Goal: Information Seeking & Learning: Learn about a topic

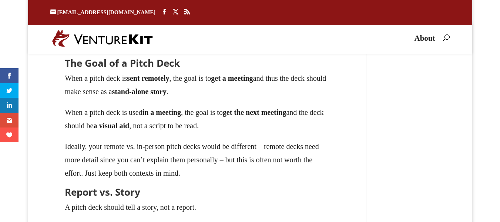
scroll to position [237, 0]
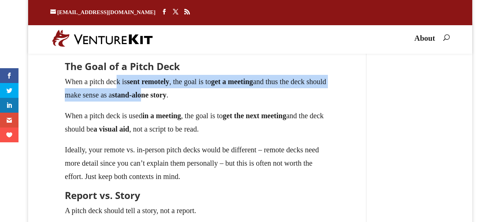
drag, startPoint x: 154, startPoint y: 87, endPoint x: 193, endPoint y: 97, distance: 40.6
click at [194, 97] on p "When a pitch deck is sent remotely , the goal is to get a meeting and thus the …" at bounding box center [197, 92] width 265 height 34
click at [166, 97] on strong "stand-alone story" at bounding box center [139, 95] width 54 height 8
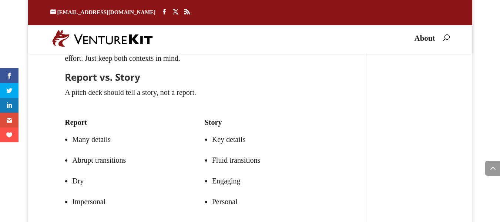
scroll to position [355, 0]
drag, startPoint x: 206, startPoint y: 136, endPoint x: 242, endPoint y: 147, distance: 37.6
click at [280, 144] on li "Key details" at bounding box center [271, 138] width 118 height 21
drag, startPoint x: 241, startPoint y: 157, endPoint x: 339, endPoint y: 160, distance: 97.7
click at [339, 160] on div "How to Make a Pitch Deck by [PERSON_NAME] | [DATE] A fundraising pitch deck is …" at bounding box center [197, 214] width 294 height 986
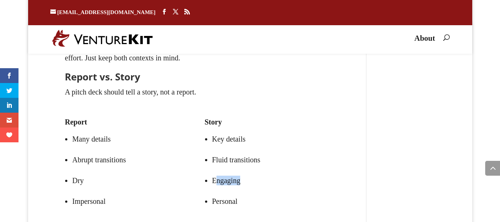
drag, startPoint x: 270, startPoint y: 180, endPoint x: 285, endPoint y: 180, distance: 14.8
click at [320, 182] on li "Engaging" at bounding box center [271, 180] width 118 height 21
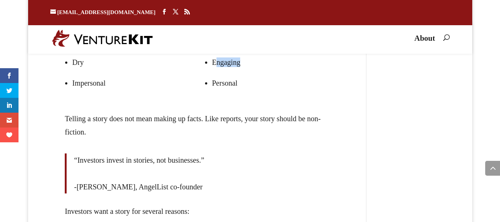
scroll to position [474, 0]
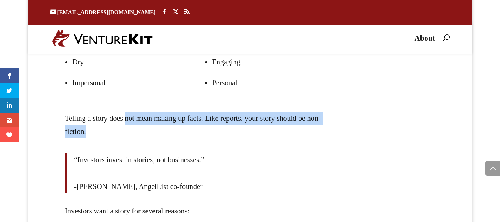
drag, startPoint x: 147, startPoint y: 115, endPoint x: 313, endPoint y: 132, distance: 167.4
click at [313, 132] on div "Telling a story does not mean making up facts. Like reports, your story should …" at bounding box center [197, 220] width 265 height 218
click at [262, 115] on div "Telling a story does not mean making up facts. Like reports, your story should …" at bounding box center [197, 220] width 265 height 218
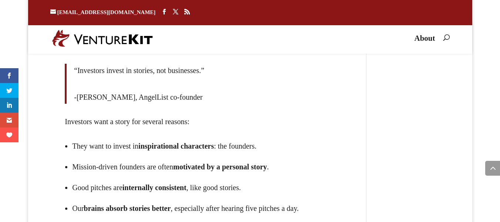
scroll to position [562, 0]
click at [81, 101] on span "-[PERSON_NAME], AngelList co-founder" at bounding box center [138, 97] width 128 height 8
drag, startPoint x: 78, startPoint y: 98, endPoint x: 97, endPoint y: 101, distance: 18.9
click at [97, 101] on span "-[PERSON_NAME], AngelList co-founder" at bounding box center [138, 97] width 128 height 8
click at [79, 98] on span "-[PERSON_NAME], AngelList co-founder" at bounding box center [138, 97] width 128 height 8
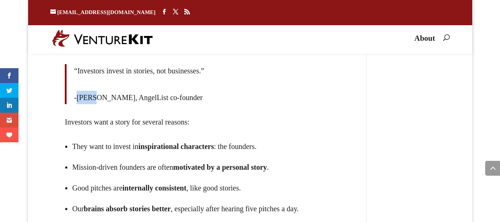
drag, startPoint x: 78, startPoint y: 99, endPoint x: 96, endPoint y: 100, distance: 18.6
click at [96, 100] on span "-[PERSON_NAME], AngelList co-founder" at bounding box center [138, 97] width 128 height 8
drag, startPoint x: 78, startPoint y: 101, endPoint x: 95, endPoint y: 100, distance: 17.4
click at [95, 100] on span "-[PERSON_NAME], AngelList co-founder" at bounding box center [138, 97] width 128 height 8
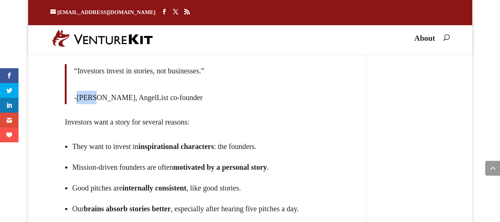
click at [95, 100] on span "-[PERSON_NAME], AngelList co-founder" at bounding box center [138, 97] width 128 height 8
drag, startPoint x: 77, startPoint y: 101, endPoint x: 98, endPoint y: 96, distance: 21.7
click at [99, 95] on span "-[PERSON_NAME], AngelList co-founder" at bounding box center [138, 97] width 128 height 8
click at [95, 105] on div "Telling a story does not mean making up facts. Like reports, your story should …" at bounding box center [197, 132] width 265 height 218
drag, startPoint x: 96, startPoint y: 101, endPoint x: 80, endPoint y: 98, distance: 16.5
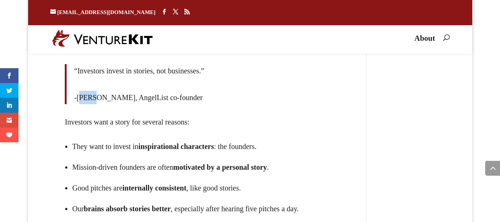
click at [80, 98] on span "-[PERSON_NAME], AngelList co-founder" at bounding box center [138, 97] width 128 height 8
click at [105, 97] on span "-[PERSON_NAME], AngelList co-founder" at bounding box center [138, 97] width 128 height 8
drag, startPoint x: 101, startPoint y: 98, endPoint x: 108, endPoint y: 98, distance: 6.7
click at [108, 98] on span "-[PERSON_NAME], AngelList co-founder" at bounding box center [138, 97] width 128 height 8
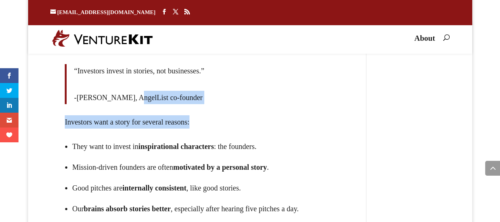
drag, startPoint x: 136, startPoint y: 103, endPoint x: 187, endPoint y: 111, distance: 52.1
click at [229, 113] on div "Telling a story does not mean making up facts. Like reports, your story should …" at bounding box center [197, 132] width 265 height 218
click at [152, 112] on div "Telling a story does not mean making up facts. Like reports, your story should …" at bounding box center [197, 132] width 265 height 218
click at [131, 123] on p "Investors want a story for several reasons:" at bounding box center [197, 125] width 265 height 21
click at [131, 121] on p "Investors want a story for several reasons:" at bounding box center [197, 125] width 265 height 21
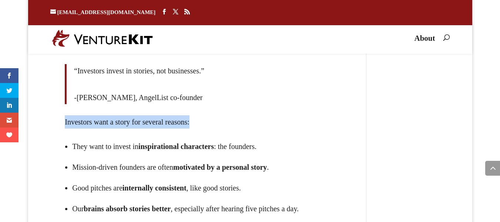
drag, startPoint x: 64, startPoint y: 119, endPoint x: 143, endPoint y: 133, distance: 80.4
click at [155, 133] on div "How to Make a Pitch Deck by [PERSON_NAME] | [DATE] A fundraising pitch deck is …" at bounding box center [197, 7] width 294 height 986
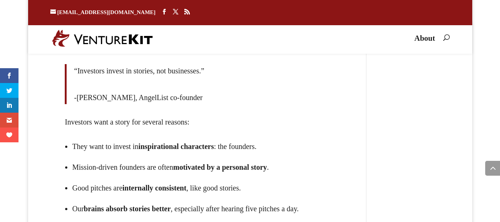
click at [103, 136] on li "They want to invest in inspirational characters : the founders." at bounding box center [201, 146] width 258 height 21
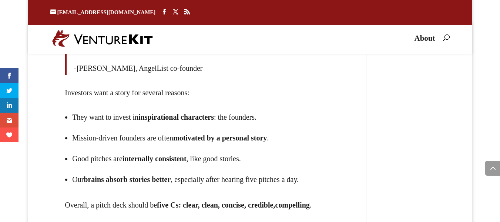
scroll to position [592, 0]
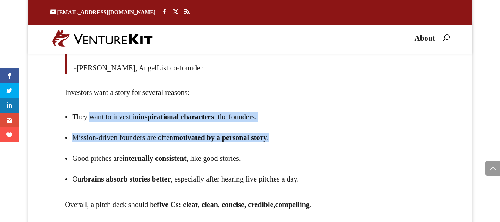
drag, startPoint x: 84, startPoint y: 116, endPoint x: 210, endPoint y: 134, distance: 126.8
click at [280, 135] on ul "They want to invest in inspirational characters : the founders. Mission-driven …" at bounding box center [197, 151] width 265 height 91
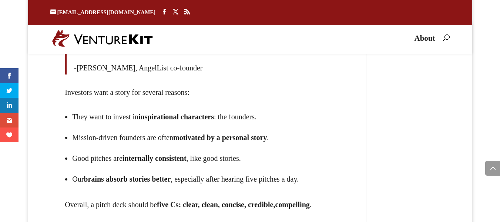
click at [85, 126] on li "They want to invest in inspirational characters : the founders." at bounding box center [201, 116] width 258 height 21
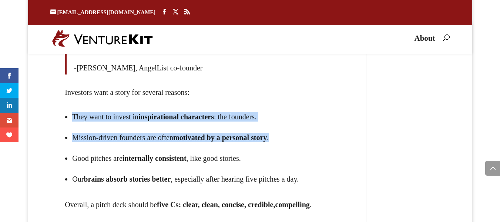
drag, startPoint x: 248, startPoint y: 131, endPoint x: 302, endPoint y: 120, distance: 55.4
click at [302, 126] on ul "They want to invest in inspirational characters : the founders. Mission-driven …" at bounding box center [197, 151] width 265 height 91
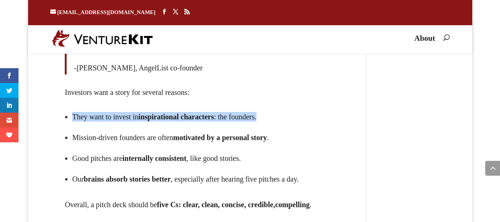
click at [300, 117] on li "They want to invest in inspirational characters : the founders." at bounding box center [201, 116] width 258 height 21
click at [125, 119] on li "They want to invest in inspirational characters : the founders." at bounding box center [201, 116] width 258 height 21
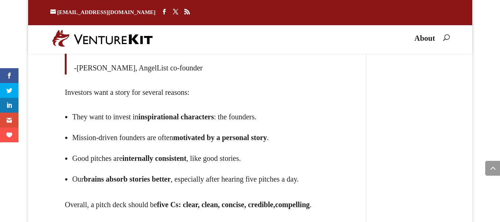
drag, startPoint x: 125, startPoint y: 119, endPoint x: 110, endPoint y: 116, distance: 15.8
click at [122, 117] on li "They want to invest in inspirational characters : the founders." at bounding box center [201, 116] width 258 height 21
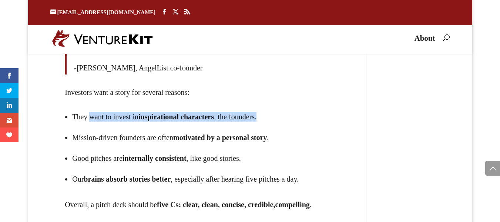
drag, startPoint x: 120, startPoint y: 112, endPoint x: 295, endPoint y: 122, distance: 175.0
click at [295, 122] on li "They want to invest in inspirational characters : the founders." at bounding box center [201, 116] width 258 height 21
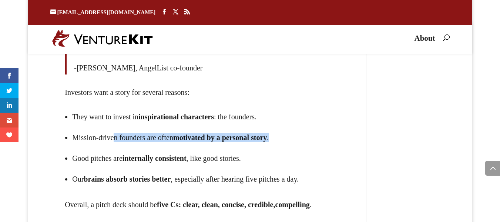
drag, startPoint x: 297, startPoint y: 138, endPoint x: 334, endPoint y: 141, distance: 37.1
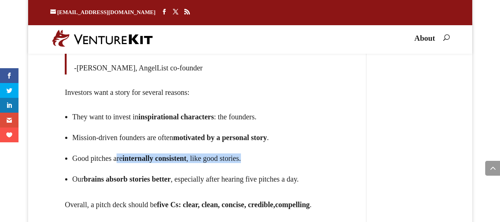
drag, startPoint x: 125, startPoint y: 154, endPoint x: 241, endPoint y: 158, distance: 116.6
click at [306, 155] on li "Good pitches are internally consistent , like good stories." at bounding box center [201, 158] width 258 height 21
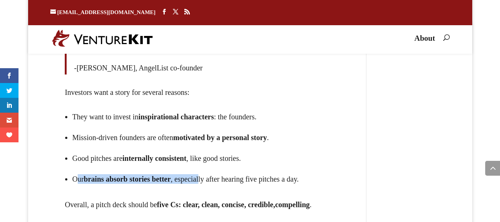
drag, startPoint x: 91, startPoint y: 174, endPoint x: 195, endPoint y: 177, distance: 104.0
click at [214, 177] on li "Our brains absorb stories better , especially after hearing five pitches a day." at bounding box center [201, 178] width 258 height 21
click at [100, 177] on strong "brains absorb stories better" at bounding box center [127, 179] width 87 height 8
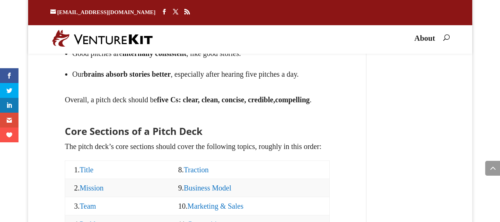
scroll to position [710, 0]
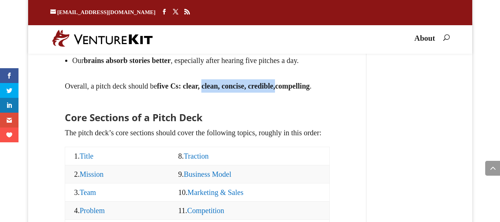
drag, startPoint x: 221, startPoint y: 94, endPoint x: 295, endPoint y: 106, distance: 74.6
click at [309, 92] on p "Overall, a pitch deck should be five Cs: clear, clean, concise, credible, compe…" at bounding box center [197, 85] width 265 height 13
click at [250, 90] on strong "five Cs: clear, clean, concise, credible," at bounding box center [216, 86] width 118 height 8
drag, startPoint x: 226, startPoint y: 97, endPoint x: 232, endPoint y: 97, distance: 6.3
click at [232, 90] on strong "five Cs: clear, clean, concise, credible," at bounding box center [216, 86] width 118 height 8
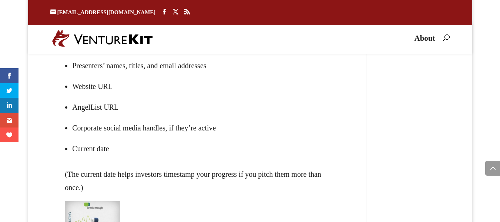
scroll to position [1095, 0]
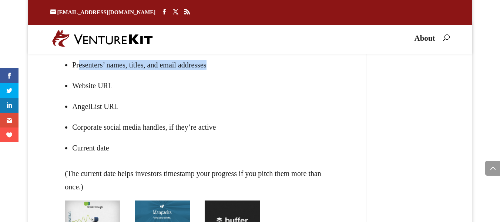
drag, startPoint x: 81, startPoint y: 99, endPoint x: 247, endPoint y: 96, distance: 165.4
click at [247, 75] on li "Presenters’ names, titles, and email addresses" at bounding box center [201, 64] width 258 height 21
click at [160, 75] on li "Presenters’ names, titles, and email addresses" at bounding box center [201, 64] width 258 height 21
click at [103, 75] on li "Presenters’ names, titles, and email addresses" at bounding box center [201, 64] width 258 height 21
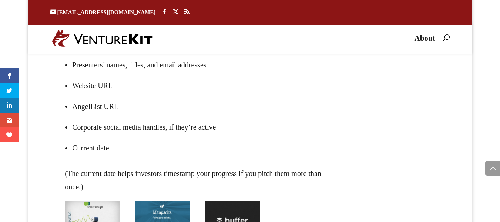
click at [87, 96] on li "Website URL" at bounding box center [201, 85] width 258 height 21
click at [97, 96] on li "Website URL" at bounding box center [201, 85] width 258 height 21
click at [90, 117] on li "AngelList URL" at bounding box center [201, 106] width 258 height 21
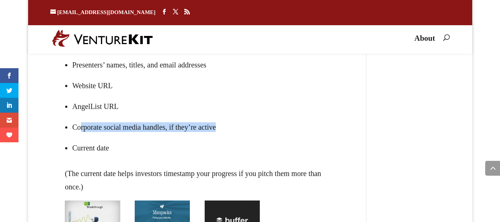
drag, startPoint x: 211, startPoint y: 165, endPoint x: 249, endPoint y: 165, distance: 37.7
click at [249, 137] on li "Corporate social media handles, if they’re active" at bounding box center [201, 127] width 258 height 21
click at [152, 137] on li "Corporate social media handles, if they’re active" at bounding box center [201, 127] width 258 height 21
drag, startPoint x: 78, startPoint y: 162, endPoint x: 125, endPoint y: 162, distance: 47.4
click at [129, 137] on li "Corporate social media handles, if they’re active" at bounding box center [201, 127] width 258 height 21
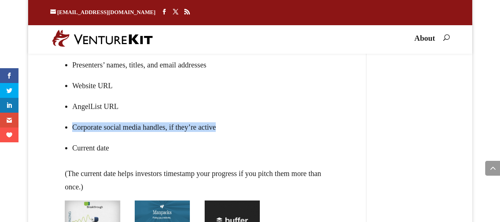
drag, startPoint x: 71, startPoint y: 163, endPoint x: 229, endPoint y: 160, distance: 158.0
click at [229, 160] on ul "Company name, logo, and maybe slogan Presenters’ names, titles, and email addre…" at bounding box center [197, 100] width 265 height 133
click at [149, 137] on li "Corporate social media handles, if they’re active" at bounding box center [201, 127] width 258 height 21
drag, startPoint x: 86, startPoint y: 165, endPoint x: 239, endPoint y: 164, distance: 152.8
click at [239, 137] on li "Corporate social media handles, if they’re active" at bounding box center [201, 127] width 258 height 21
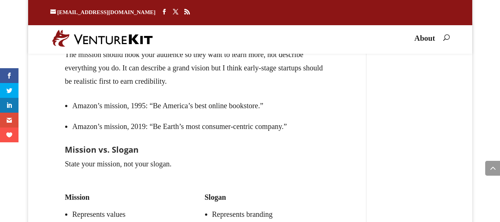
scroll to position [1362, 0]
drag, startPoint x: 187, startPoint y: 76, endPoint x: 340, endPoint y: 78, distance: 153.2
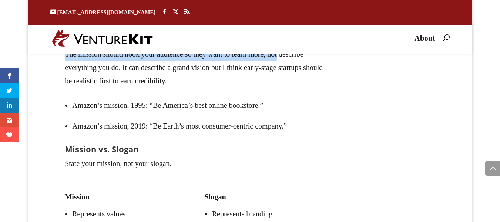
drag, startPoint x: 54, startPoint y: 85, endPoint x: 257, endPoint y: 94, distance: 202.6
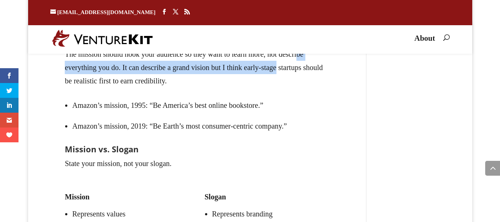
drag, startPoint x: 321, startPoint y: 103, endPoint x: 371, endPoint y: 102, distance: 50.0
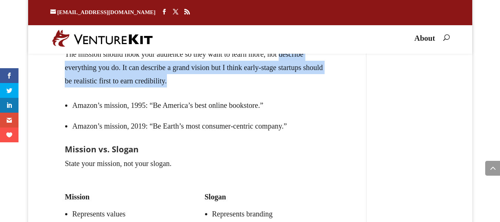
drag, startPoint x: 44, startPoint y: 102, endPoint x: 342, endPoint y: 115, distance: 297.8
click at [87, 95] on p "The mission should hook your audience so they want to learn more, not describe …" at bounding box center [197, 70] width 265 height 47
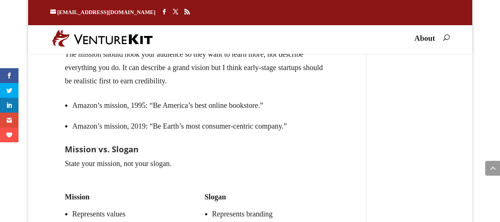
click at [74, 95] on p "The mission should hook your audience so they want to learn more, not describe …" at bounding box center [197, 70] width 265 height 47
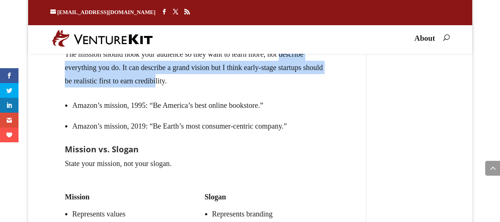
drag, startPoint x: 60, startPoint y: 98, endPoint x: 219, endPoint y: 114, distance: 159.9
click at [186, 95] on p "The mission should hook your audience so they want to learn more, not describe …" at bounding box center [197, 70] width 265 height 47
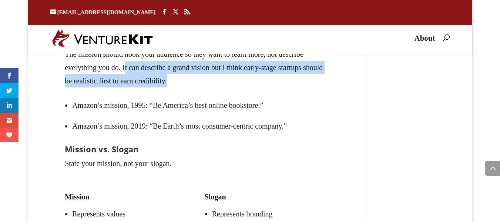
drag, startPoint x: 235, startPoint y: 120, endPoint x: 157, endPoint y: 101, distance: 80.2
click at [158, 95] on p "The mission should hook your audience so they want to learn more, not describe …" at bounding box center [197, 70] width 265 height 47
click at [157, 95] on p "The mission should hook your audience so they want to learn more, not describe …" at bounding box center [197, 70] width 265 height 47
drag, startPoint x: 157, startPoint y: 101, endPoint x: 272, endPoint y: 105, distance: 115.1
click at [275, 95] on p "The mission should hook your audience so they want to learn more, not describe …" at bounding box center [197, 70] width 265 height 47
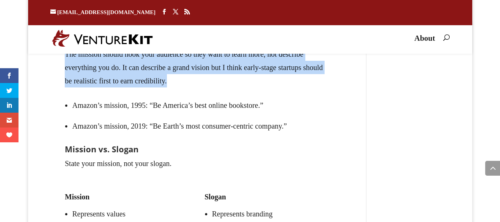
drag, startPoint x: 239, startPoint y: 122, endPoint x: 64, endPoint y: 96, distance: 177.0
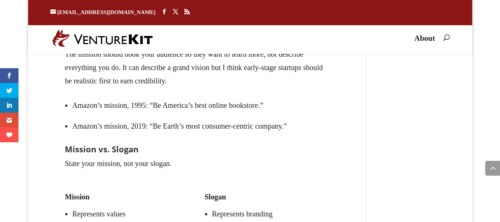
drag, startPoint x: 216, startPoint y: 148, endPoint x: 219, endPoint y: 139, distance: 9.1
click at [218, 115] on li "Amazon’s mission, 1995: “Be America’s best online bookstore.”" at bounding box center [201, 105] width 258 height 21
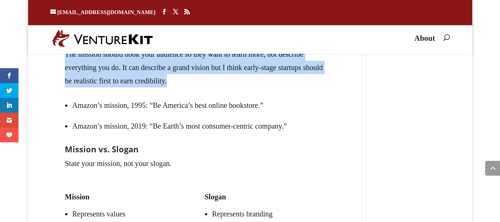
drag, startPoint x: 236, startPoint y: 120, endPoint x: 62, endPoint y: 73, distance: 180.4
click at [226, 95] on p "The mission should hook your audience so they want to learn more, not describe …" at bounding box center [197, 70] width 265 height 47
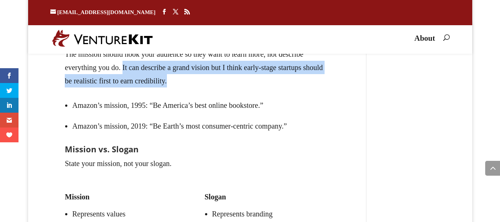
drag, startPoint x: 156, startPoint y: 104, endPoint x: 335, endPoint y: 125, distance: 180.6
click at [326, 95] on p "The mission should hook your audience so they want to learn more, not describe …" at bounding box center [197, 70] width 265 height 47
drag, startPoint x: 155, startPoint y: 105, endPoint x: 262, endPoint y: 113, distance: 107.2
click at [262, 95] on p "The mission should hook your audience so they want to learn more, not describe …" at bounding box center [197, 70] width 265 height 47
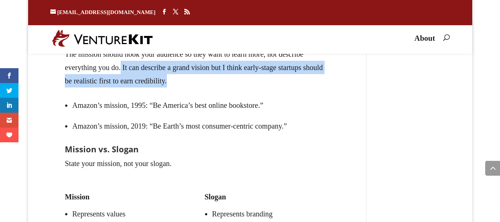
click at [156, 95] on p "The mission should hook your audience so they want to learn more, not describe …" at bounding box center [197, 70] width 265 height 47
drag, startPoint x: 157, startPoint y: 101, endPoint x: 270, endPoint y: 111, distance: 113.0
click at [270, 95] on p "The mission should hook your audience so they want to learn more, not describe …" at bounding box center [197, 70] width 265 height 47
click at [240, 95] on p "The mission should hook your audience so they want to learn more, not describe …" at bounding box center [197, 70] width 265 height 47
drag, startPoint x: 237, startPoint y: 118, endPoint x: 157, endPoint y: 104, distance: 81.1
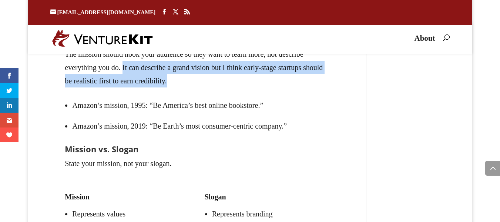
click at [157, 95] on p "The mission should hook your audience so they want to learn more, not describe …" at bounding box center [197, 70] width 265 height 47
click at [158, 95] on p "The mission should hook your audience so they want to learn more, not describe …" at bounding box center [197, 70] width 265 height 47
drag, startPoint x: 157, startPoint y: 104, endPoint x: 238, endPoint y: 122, distance: 83.0
click at [238, 95] on p "The mission should hook your audience so they want to learn more, not describe …" at bounding box center [197, 70] width 265 height 47
click at [172, 95] on p "The mission should hook your audience so they want to learn more, not describe …" at bounding box center [197, 70] width 265 height 47
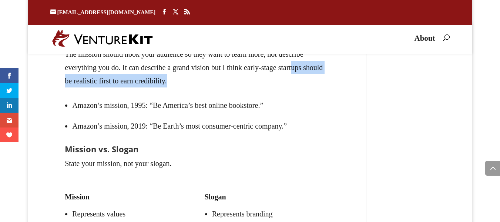
drag, startPoint x: 122, startPoint y: 111, endPoint x: 244, endPoint y: 121, distance: 122.9
click at [244, 95] on p "The mission should hook your audience so they want to learn more, not describe …" at bounding box center [197, 70] width 265 height 47
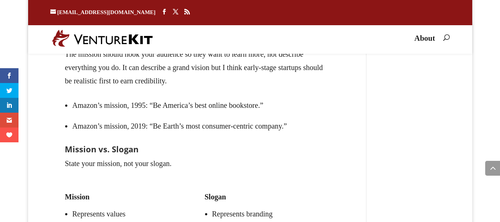
click at [253, 95] on p "The mission should hook your audience so they want to learn more, not describe …" at bounding box center [197, 70] width 265 height 47
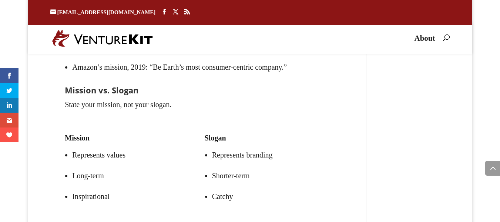
scroll to position [1421, 0]
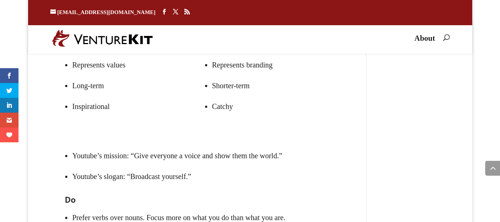
drag, startPoint x: 82, startPoint y: 111, endPoint x: 85, endPoint y: 118, distance: 7.5
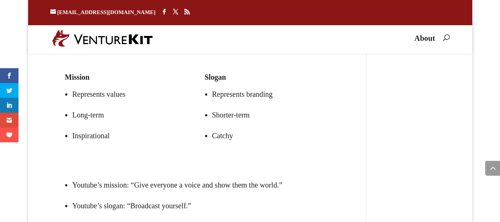
scroll to position [1481, 0]
drag, startPoint x: 373, startPoint y: 162, endPoint x: 394, endPoint y: 157, distance: 22.4
drag, startPoint x: 276, startPoint y: 141, endPoint x: 320, endPoint y: 150, distance: 45.6
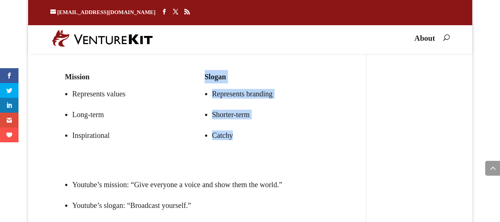
drag, startPoint x: 205, startPoint y: 166, endPoint x: 307, endPoint y: 172, distance: 102.6
click at [314, 164] on div "Mission Represents values Long-term Inspirational Slogan Represents branding Sh…" at bounding box center [197, 112] width 265 height 104
click at [241, 104] on li "Represents branding" at bounding box center [271, 93] width 118 height 21
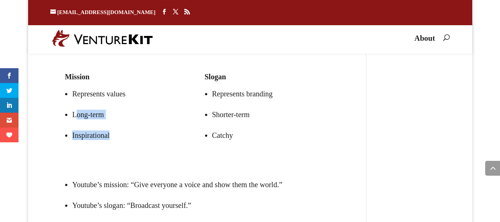
drag, startPoint x: 64, startPoint y: 140, endPoint x: 190, endPoint y: 156, distance: 127.1
click at [191, 161] on div "Mission Represents values Long-term Inspirational Slogan Represents branding Sh…" at bounding box center [197, 112] width 265 height 104
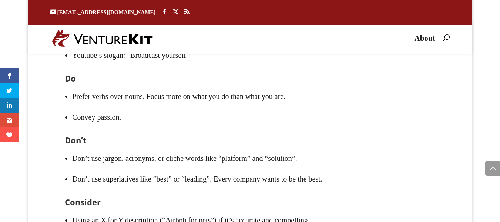
scroll to position [1629, 0]
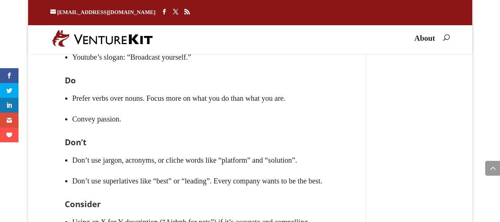
drag, startPoint x: 70, startPoint y: 74, endPoint x: 135, endPoint y: 76, distance: 64.8
click at [135, 76] on ul "Youtube’s mission: “Give everyone a voice and show them the world.” Youtube’s s…" at bounding box center [197, 51] width 265 height 50
drag, startPoint x: 196, startPoint y: 69, endPoint x: 167, endPoint y: 78, distance: 30.5
click at [161, 47] on li "Youtube’s mission: “Give everyone a voice and show them the world.”" at bounding box center [201, 36] width 258 height 21
drag, startPoint x: 134, startPoint y: 65, endPoint x: 179, endPoint y: 85, distance: 49.0
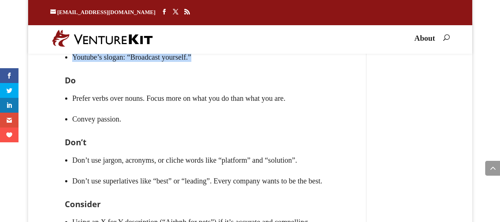
click at [288, 76] on ul "Youtube’s mission: “Give everyone a voice and show them the world.” Youtube’s s…" at bounding box center [197, 51] width 265 height 50
click at [178, 47] on li "Youtube’s mission: “Give everyone a voice and show them the world.”" at bounding box center [201, 36] width 258 height 21
drag, startPoint x: 161, startPoint y: 82, endPoint x: 157, endPoint y: 87, distance: 6.3
click at [161, 47] on li "Youtube’s mission: “Give everyone a voice and show them the world.”" at bounding box center [201, 36] width 258 height 21
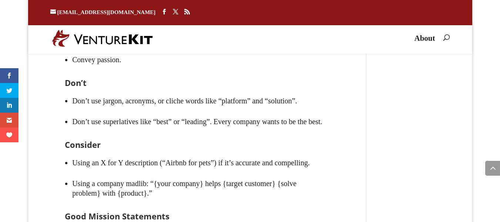
drag, startPoint x: 157, startPoint y: 81, endPoint x: 153, endPoint y: 73, distance: 9.3
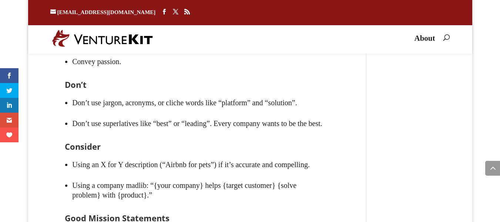
scroll to position [1683, 0]
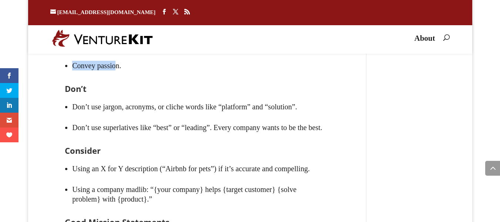
drag, startPoint x: 97, startPoint y: 84, endPoint x: 117, endPoint y: 80, distance: 19.9
click at [118, 55] on li "Prefer verbs over nouns. Focus more on what you do than what you are." at bounding box center [201, 44] width 258 height 21
click at [85, 76] on li "Convey passion." at bounding box center [201, 65] width 258 height 21
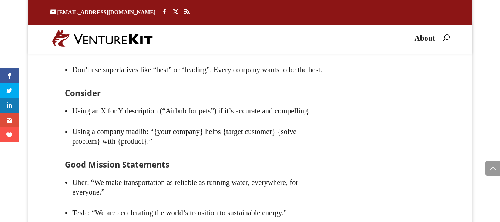
scroll to position [1742, 0]
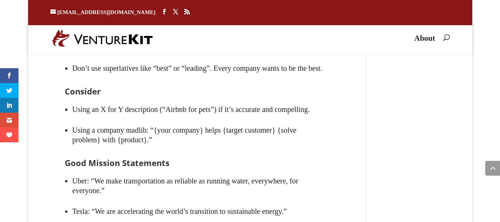
drag, startPoint x: 188, startPoint y: 75, endPoint x: 324, endPoint y: 73, distance: 136.9
click at [324, 58] on li "Don’t use jargon, acronyms, or cliche words like “platform” and “solution”." at bounding box center [201, 47] width 258 height 21
click at [284, 58] on li "Don’t use jargon, acronyms, or cliche words like “platform” and “solution”." at bounding box center [201, 47] width 258 height 21
drag, startPoint x: 172, startPoint y: 81, endPoint x: 267, endPoint y: 81, distance: 94.7
click at [267, 58] on li "Don’t use jargon, acronyms, or cliche words like “platform” and “solution”." at bounding box center [201, 47] width 258 height 21
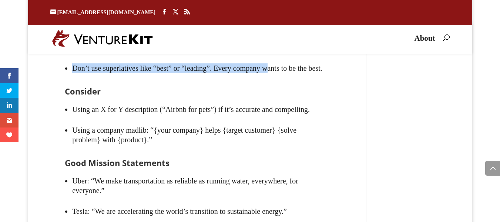
drag, startPoint x: 287, startPoint y: 86, endPoint x: 283, endPoint y: 94, distance: 8.6
click at [283, 87] on ul "Don’t use jargon, acronyms, or cliche words like “platform” and “solution”. Don…" at bounding box center [197, 62] width 265 height 50
click at [280, 78] on li "Don’t use superlatives like “best” or “leading”. Every company wants to be the …" at bounding box center [201, 68] width 258 height 21
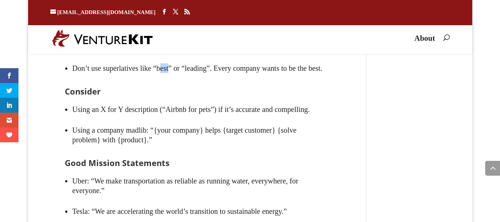
drag, startPoint x: 168, startPoint y: 104, endPoint x: 179, endPoint y: 99, distance: 12.0
click at [179, 78] on li "Don’t use superlatives like “best” or “leading”. Every company wants to be the …" at bounding box center [201, 68] width 258 height 21
drag, startPoint x: 227, startPoint y: 101, endPoint x: 250, endPoint y: 101, distance: 23.3
click at [249, 78] on li "Don’t use superlatives like “best” or “leading”. Every company wants to be the …" at bounding box center [201, 68] width 258 height 21
drag, startPoint x: 307, startPoint y: 102, endPoint x: 316, endPoint y: 101, distance: 9.3
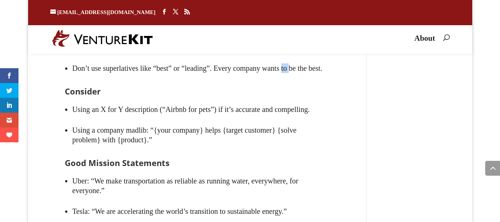
click at [316, 78] on li "Don’t use superlatives like “best” or “leading”. Every company wants to be the …" at bounding box center [201, 68] width 258 height 21
drag, startPoint x: 299, startPoint y: 82, endPoint x: 211, endPoint y: 83, distance: 88.4
click at [229, 58] on li "Don’t use jargon, acronyms, or cliche words like “platform” and “solution”." at bounding box center [201, 47] width 258 height 21
drag, startPoint x: 148, startPoint y: 83, endPoint x: 105, endPoint y: 84, distance: 43.3
click at [118, 58] on li "Don’t use jargon, acronyms, or cliche words like “platform” and “solution”." at bounding box center [201, 47] width 258 height 21
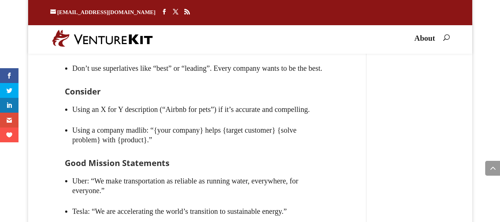
drag, startPoint x: 81, startPoint y: 84, endPoint x: 72, endPoint y: 84, distance: 9.2
click at [79, 58] on li "Don’t use jargon, acronyms, or cliche words like “platform” and “solution”." at bounding box center [201, 47] width 258 height 21
drag, startPoint x: 228, startPoint y: 87, endPoint x: 268, endPoint y: 87, distance: 40.3
click at [249, 58] on li "Don’t use jargon, acronyms, or cliche words like “platform” and “solution”." at bounding box center [201, 47] width 258 height 21
drag, startPoint x: 296, startPoint y: 90, endPoint x: 310, endPoint y: 90, distance: 13.7
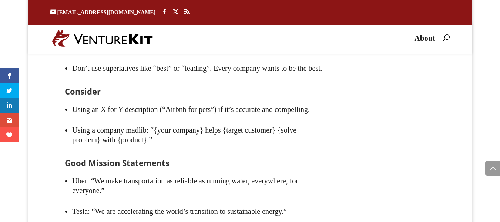
click at [307, 58] on li "Don’t use jargon, acronyms, or cliche words like “platform” and “solution”." at bounding box center [201, 47] width 258 height 21
drag, startPoint x: 325, startPoint y: 90, endPoint x: 346, endPoint y: 90, distance: 20.3
click at [343, 90] on div "Mission The mission slide should describe what you do in one simple sentence. T…" at bounding box center [197, 39] width 294 height 853
drag, startPoint x: 320, startPoint y: 86, endPoint x: 176, endPoint y: 73, distance: 145.2
click at [201, 58] on li "Don’t use jargon, acronyms, or cliche words like “platform” and “solution”." at bounding box center [201, 47] width 258 height 21
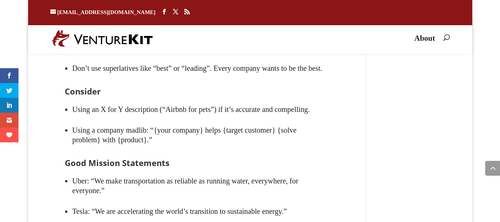
drag, startPoint x: 134, startPoint y: 70, endPoint x: 65, endPoint y: 58, distance: 69.8
click at [83, 37] on h3 "Don’t" at bounding box center [197, 31] width 265 height 12
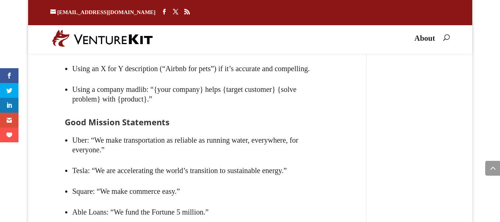
scroll to position [1772, 0]
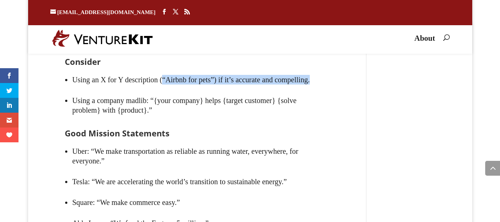
drag, startPoint x: 171, startPoint y: 127, endPoint x: 199, endPoint y: 129, distance: 27.9
click at [215, 90] on li "Using an X for Y description (“Airbnb for pets”) if it’s accurate and compellin…" at bounding box center [201, 79] width 258 height 21
click at [177, 90] on li "Using an X for Y description (“Airbnb for pets”) if it’s accurate and compellin…" at bounding box center [201, 79] width 258 height 21
click at [174, 90] on li "Using an X for Y description (“Airbnb for pets”) if it’s accurate and compellin…" at bounding box center [201, 79] width 258 height 21
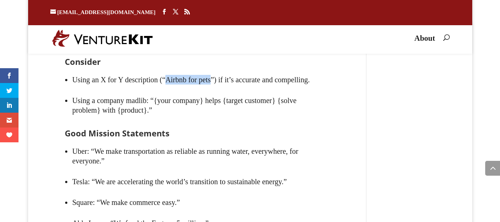
drag, startPoint x: 174, startPoint y: 125, endPoint x: 223, endPoint y: 125, distance: 48.5
click at [223, 90] on li "Using an X for Y description (“Airbnb for pets”) if it’s accurate and compellin…" at bounding box center [201, 79] width 258 height 21
drag, startPoint x: 190, startPoint y: 134, endPoint x: 169, endPoint y: 131, distance: 20.9
click at [169, 90] on li "Using an X for Y description (“Airbnb for pets”) if it’s accurate and compellin…" at bounding box center [201, 79] width 258 height 21
drag, startPoint x: 172, startPoint y: 127, endPoint x: 226, endPoint y: 129, distance: 54.8
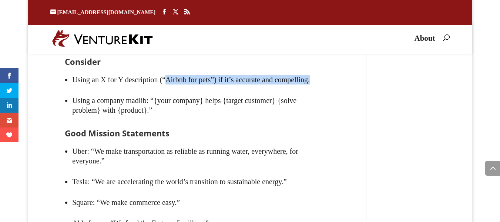
click at [225, 90] on li "Using an X for Y description (“Airbnb for pets”) if it’s accurate and compellin…" at bounding box center [201, 79] width 258 height 21
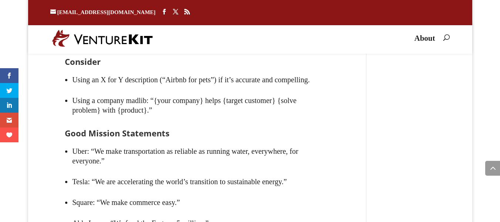
click at [222, 90] on li "Using an X for Y description (“Airbnb for pets”) if it’s accurate and compellin…" at bounding box center [201, 79] width 258 height 21
drag, startPoint x: 84, startPoint y: 154, endPoint x: 66, endPoint y: 159, distance: 19.0
click at [79, 120] on li "Using a company madlib: “{your company} helps {target customer} {solve problem}…" at bounding box center [201, 105] width 258 height 30
click at [74, 120] on li "Using a company madlib: “{your company} helps {target customer} {solve problem}…" at bounding box center [201, 105] width 258 height 30
drag, startPoint x: 74, startPoint y: 157, endPoint x: 156, endPoint y: 155, distance: 82.2
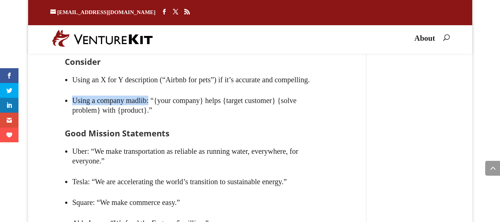
click at [156, 120] on li "Using a company madlib: “{your company} helps {target customer} {solve problem}…" at bounding box center [201, 105] width 258 height 30
click at [152, 120] on li "Using a company madlib: “{your company} helps {target customer} {solve problem}…" at bounding box center [201, 105] width 258 height 30
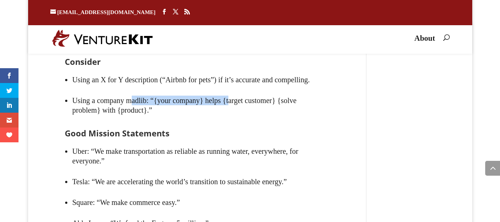
drag, startPoint x: 139, startPoint y: 158, endPoint x: 242, endPoint y: 159, distance: 103.2
click at [242, 120] on li "Using a company madlib: “{your company} helps {target customer} {solve problem}…" at bounding box center [201, 105] width 258 height 30
click at [165, 120] on li "Using a company madlib: “{your company} helps {target customer} {solve problem}…" at bounding box center [201, 105] width 258 height 30
drag, startPoint x: 162, startPoint y: 159, endPoint x: 214, endPoint y: 154, distance: 52.9
click at [214, 120] on li "Using a company madlib: “{your company} helps {target customer} {solve problem}…" at bounding box center [201, 105] width 258 height 30
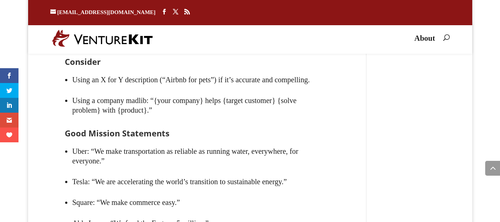
drag, startPoint x: 107, startPoint y: 165, endPoint x: 104, endPoint y: 159, distance: 6.1
click at [105, 120] on li "Using a company madlib: “{your company} helps {target customer} {solve problem}…" at bounding box center [201, 105] width 258 height 30
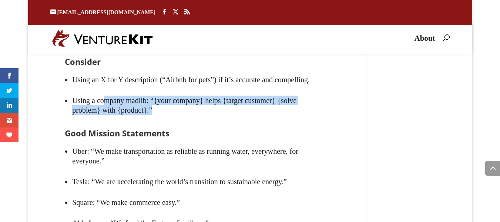
drag, startPoint x: 125, startPoint y: 154, endPoint x: 252, endPoint y: 164, distance: 127.2
click at [252, 120] on li "Using a company madlib: “{your company} helps {target customer} {solve problem}…" at bounding box center [201, 105] width 258 height 30
click at [197, 120] on li "Using a company madlib: “{your company} helps {target customer} {solve problem}…" at bounding box center [201, 105] width 258 height 30
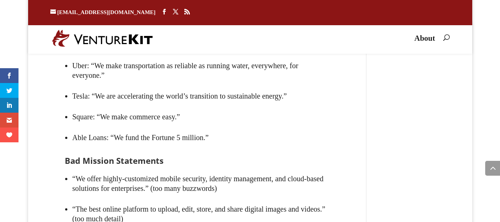
scroll to position [1860, 0]
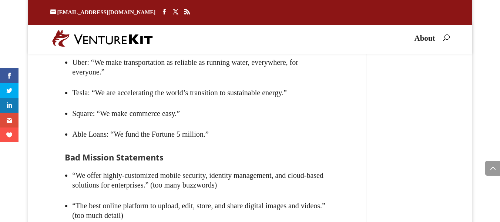
click at [155, 103] on li "Tesla: “We are accelerating the world’s transition to sustainable energy.”" at bounding box center [201, 92] width 258 height 21
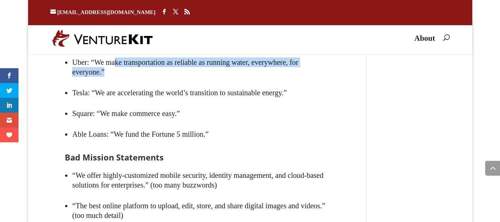
drag, startPoint x: 118, startPoint y: 120, endPoint x: 143, endPoint y: 122, distance: 25.6
click at [172, 82] on li "Uber: “We make transportation as reliable as running water, everywhere, for eve…" at bounding box center [201, 67] width 258 height 30
click at [120, 82] on li "Uber: “We make transportation as reliable as running water, everywhere, for eve…" at bounding box center [201, 67] width 258 height 30
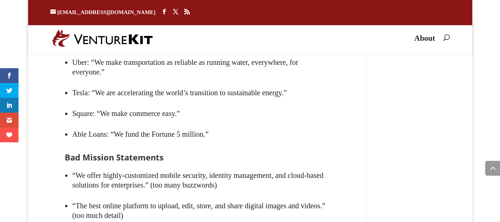
click at [95, 82] on li "Uber: “We make transportation as reliable as running water, everywhere, for eve…" at bounding box center [201, 67] width 258 height 30
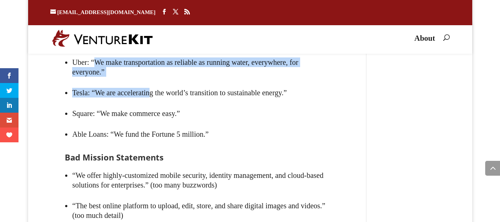
drag, startPoint x: 97, startPoint y: 119, endPoint x: 154, endPoint y: 147, distance: 63.5
click at [155, 148] on ul "Uber: “We make transportation as reliable as running water, everywhere, for eve…" at bounding box center [197, 102] width 265 height 101
click at [138, 103] on li "Tesla: “We are accelerating the world’s transition to sustainable energy.”" at bounding box center [201, 92] width 258 height 21
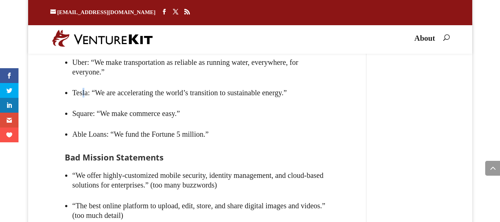
drag, startPoint x: 84, startPoint y: 151, endPoint x: 91, endPoint y: 150, distance: 7.2
click at [85, 103] on li "Tesla: “We are accelerating the world’s transition to sustainable energy.”" at bounding box center [201, 92] width 258 height 21
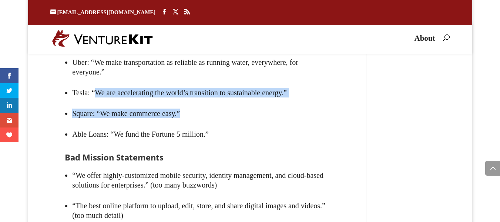
drag, startPoint x: 99, startPoint y: 151, endPoint x: 230, endPoint y: 167, distance: 132.3
click at [230, 153] on ul "Uber: “We make transportation as reliable as running water, everywhere, for eve…" at bounding box center [197, 102] width 265 height 101
click at [169, 124] on li "Square: “We make commerce easy.”" at bounding box center [201, 113] width 258 height 21
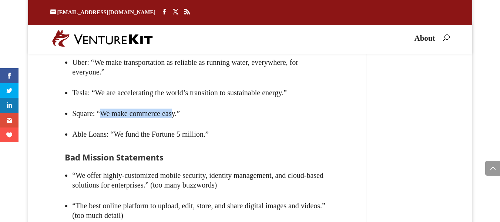
drag, startPoint x: 103, startPoint y: 167, endPoint x: 184, endPoint y: 161, distance: 81.3
click at [184, 124] on li "Square: “We make commerce easy.”" at bounding box center [201, 113] width 258 height 21
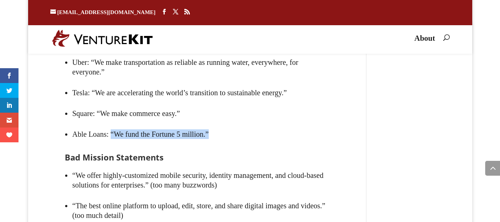
drag, startPoint x: 113, startPoint y: 193, endPoint x: 184, endPoint y: 168, distance: 74.9
click at [221, 153] on ul "Uber: “We make transportation as reliable as running water, everywhere, for eve…" at bounding box center [197, 102] width 265 height 101
drag, startPoint x: 144, startPoint y: 148, endPoint x: 138, endPoint y: 139, distance: 10.6
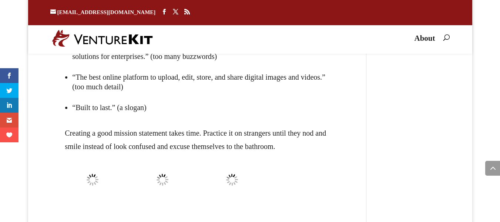
scroll to position [1989, 0]
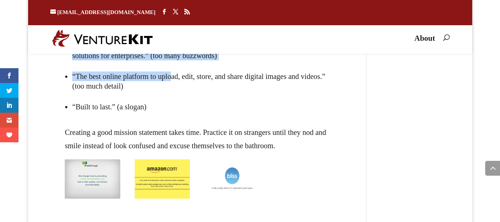
drag, startPoint x: 101, startPoint y: 114, endPoint x: 153, endPoint y: 101, distance: 53.7
click at [169, 66] on li "“We offer highly-customized mobile security, identity management, and cloud-bas…" at bounding box center [201, 51] width 258 height 30
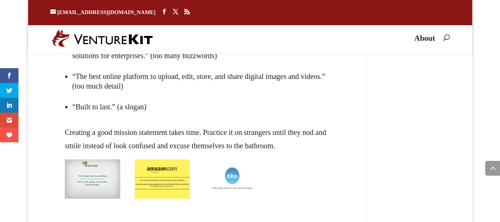
click at [152, 66] on li "“We offer highly-customized mobile security, identity management, and cloud-bas…" at bounding box center [201, 51] width 258 height 30
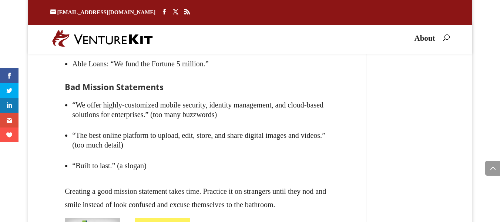
scroll to position [1930, 0]
drag, startPoint x: 98, startPoint y: 79, endPoint x: 309, endPoint y: 78, distance: 210.9
click at [309, 33] on li "Tesla: “We are accelerating the world’s transition to sustainable energy.”" at bounding box center [201, 22] width 258 height 21
drag, startPoint x: 104, startPoint y: 99, endPoint x: 188, endPoint y: 95, distance: 84.4
click at [188, 54] on li "Square: “We make commerce easy.”" at bounding box center [201, 43] width 258 height 21
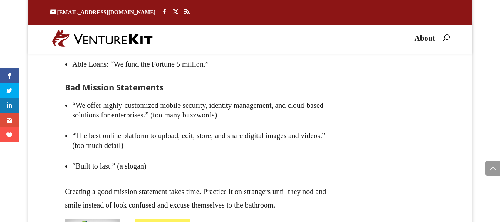
click at [121, 54] on li "Square: “We make commerce easy.”" at bounding box center [201, 43] width 258 height 21
drag, startPoint x: 140, startPoint y: 121, endPoint x: 219, endPoint y: 119, distance: 78.8
click at [219, 74] on li "Able Loans: “We fund the Fortune 5 million.”" at bounding box center [201, 64] width 258 height 21
click at [86, 125] on li "“We offer highly-customized mobile security, identity management, and cloud-bas…" at bounding box center [201, 110] width 258 height 30
drag, startPoint x: 91, startPoint y: 143, endPoint x: 91, endPoint y: 138, distance: 4.8
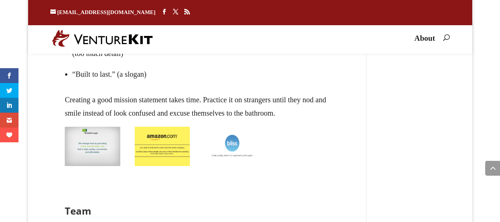
scroll to position [2018, 0]
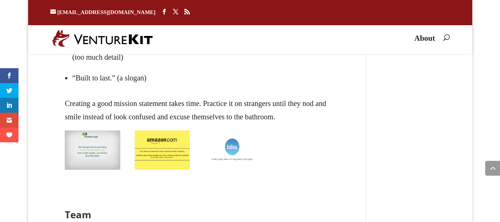
drag, startPoint x: 110, startPoint y: 96, endPoint x: 78, endPoint y: 103, distance: 32.5
click at [89, 67] on li "“The best online platform to upload, edit, store, and share digital images and …" at bounding box center [201, 52] width 258 height 30
click at [78, 67] on li "“The best online platform to upload, edit, store, and share digital images and …" at bounding box center [201, 52] width 258 height 30
drag, startPoint x: 151, startPoint y: 100, endPoint x: 326, endPoint y: 103, distance: 175.0
click at [326, 67] on li "“The best online platform to upload, edit, store, and share digital images and …" at bounding box center [201, 52] width 258 height 30
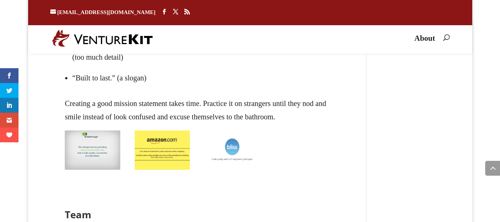
drag, startPoint x: 326, startPoint y: 103, endPoint x: 320, endPoint y: 104, distance: 5.9
click at [325, 67] on li "“The best online platform to upload, edit, store, and share digital images and …" at bounding box center [201, 52] width 258 height 30
click at [110, 67] on li "“The best online platform to upload, edit, store, and share digital images and …" at bounding box center [201, 52] width 258 height 30
drag, startPoint x: 79, startPoint y: 133, endPoint x: 113, endPoint y: 133, distance: 34.0
click at [113, 88] on li "“Built to last.” (a slogan)" at bounding box center [201, 77] width 258 height 21
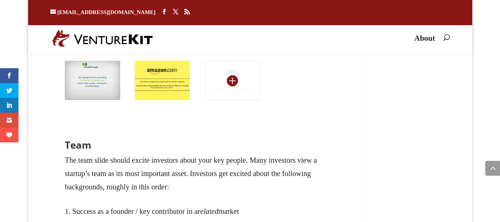
scroll to position [2087, 0]
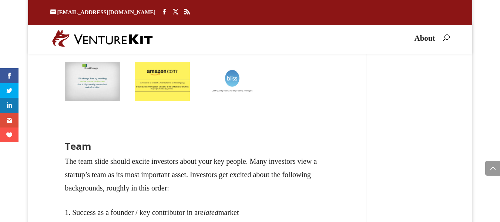
drag, startPoint x: 105, startPoint y: 88, endPoint x: 215, endPoint y: 65, distance: 113.1
copy div "Good Mission Statements Uber: “We make transportation as reliable as running wa…"
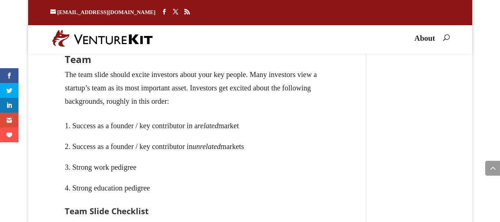
scroll to position [2176, 0]
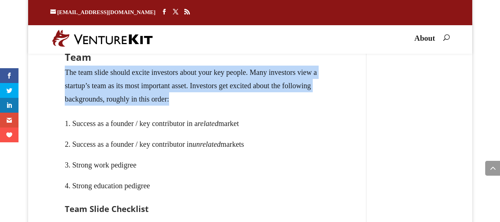
drag, startPoint x: 61, startPoint y: 127, endPoint x: 238, endPoint y: 148, distance: 178.5
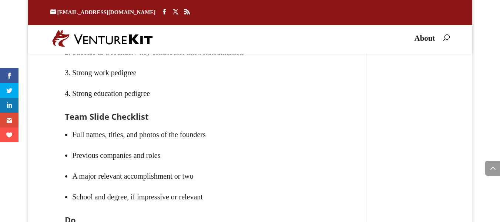
scroll to position [2264, 0]
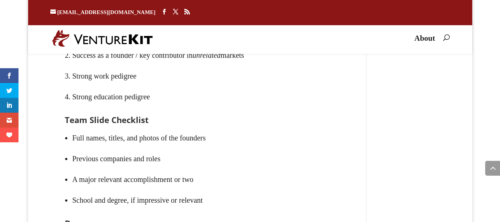
drag, startPoint x: 77, startPoint y: 89, endPoint x: 230, endPoint y: 91, distance: 152.4
click at [312, 45] on li "Success as a founder / key contributor in a related market" at bounding box center [197, 34] width 265 height 21
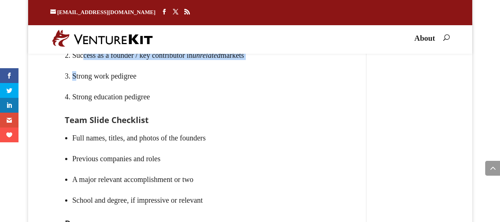
drag, startPoint x: 76, startPoint y: 121, endPoint x: 83, endPoint y: 119, distance: 7.4
click at [83, 115] on ol "Success as a founder / key contributor in a related market Success as a founder…" at bounding box center [197, 69] width 265 height 91
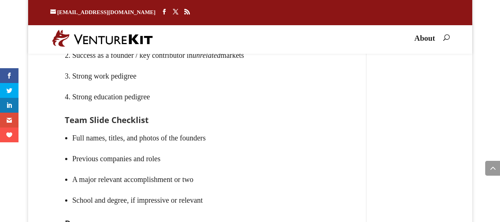
click at [80, 65] on li "Success as a founder / key contributor in unrelated markets" at bounding box center [197, 55] width 265 height 21
drag, startPoint x: 72, startPoint y: 112, endPoint x: 283, endPoint y: 88, distance: 213.0
click at [283, 88] on ol "Success as a founder / key contributor in a related market Success as a founder…" at bounding box center [197, 69] width 265 height 91
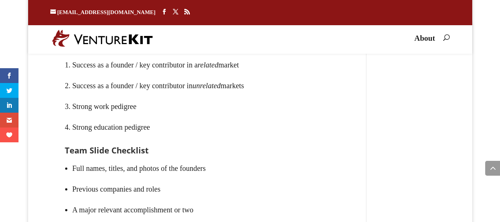
scroll to position [2235, 0]
drag, startPoint x: 168, startPoint y: 117, endPoint x: 280, endPoint y: 111, distance: 111.5
click at [280, 74] on li "Success as a founder / key contributor in a related market" at bounding box center [197, 64] width 265 height 21
drag, startPoint x: 166, startPoint y: 115, endPoint x: 154, endPoint y: 111, distance: 12.5
click at [165, 74] on li "Success as a founder / key contributor in a related market" at bounding box center [197, 64] width 265 height 21
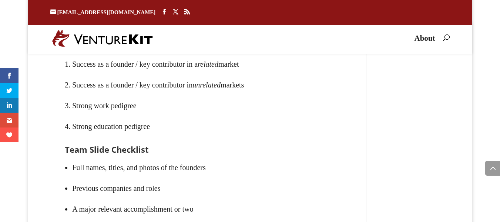
drag, startPoint x: 113, startPoint y: 144, endPoint x: 280, endPoint y: 146, distance: 167.3
click at [286, 95] on li "Success as a founder / key contributor in unrelated markets" at bounding box center [197, 84] width 265 height 21
drag, startPoint x: 70, startPoint y: 159, endPoint x: 161, endPoint y: 158, distance: 91.4
click at [161, 116] on li "Strong work pedigree" at bounding box center [197, 105] width 265 height 21
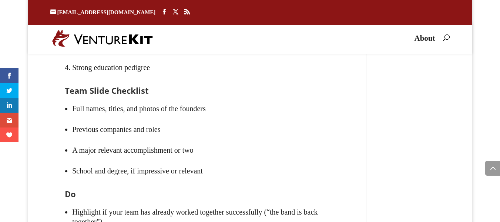
scroll to position [2294, 0]
drag, startPoint x: 72, startPoint y: 148, endPoint x: 211, endPoint y: 151, distance: 138.8
click at [211, 98] on h3 "Team Slide Checklist" at bounding box center [197, 92] width 265 height 12
drag, startPoint x: 86, startPoint y: 163, endPoint x: 227, endPoint y: 161, distance: 141.3
click at [227, 118] on li "Full names, titles, and photos of the founders" at bounding box center [201, 108] width 258 height 21
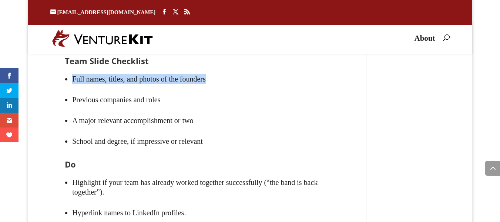
scroll to position [2324, 0]
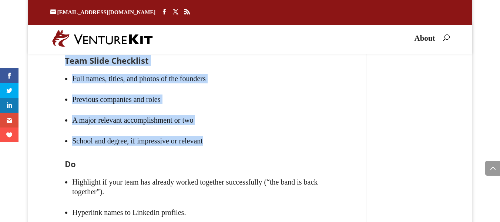
drag, startPoint x: 60, startPoint y: 116, endPoint x: 232, endPoint y: 190, distance: 187.1
click at [232, 190] on div "Team The team slide should excite investors about your key people. Many investo…" at bounding box center [197, 188] width 294 height 609
copy div "Team Slide Checklist Full names, titles, and photos of the founders Previous co…"
click at [196, 89] on li "Full names, titles, and photos of the founders" at bounding box center [201, 78] width 258 height 21
click at [182, 89] on li "Full names, titles, and photos of the founders" at bounding box center [201, 78] width 258 height 21
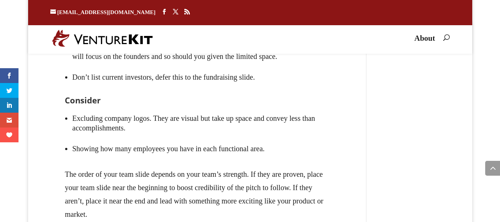
scroll to position [2531, 0]
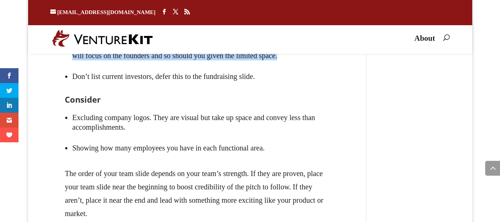
drag, startPoint x: 80, startPoint y: 107, endPoint x: 131, endPoint y: 104, distance: 51.1
click at [223, 66] on li "Don’t list non-founders and advisors unless they are prominent contributors. In…" at bounding box center [201, 51] width 258 height 30
click at [104, 66] on li "Don’t list non-founders and advisors unless they are prominent contributors. In…" at bounding box center [201, 51] width 258 height 30
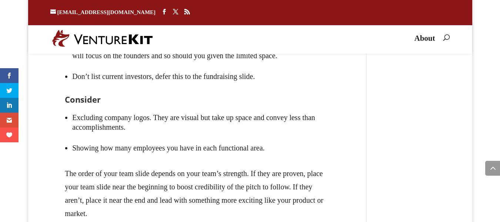
drag, startPoint x: 92, startPoint y: 101, endPoint x: 119, endPoint y: 102, distance: 27.0
click at [120, 66] on li "Don’t list non-founders and advisors unless they are prominent contributors. In…" at bounding box center [201, 51] width 258 height 30
click at [122, 66] on li "Don’t list non-founders and advisors unless they are prominent contributors. In…" at bounding box center [201, 51] width 258 height 30
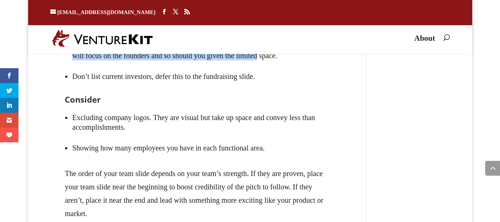
drag, startPoint x: 108, startPoint y: 104, endPoint x: 311, endPoint y: 116, distance: 203.5
click at [311, 66] on li "Don’t list non-founders and advisors unless they are prominent contributors. In…" at bounding box center [201, 51] width 258 height 30
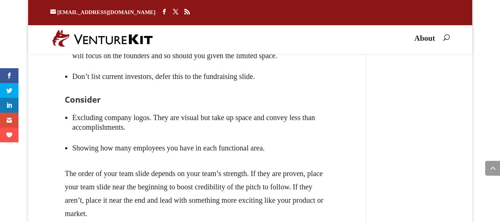
click at [303, 66] on li "Don’t list non-founders and advisors unless they are prominent contributors. In…" at bounding box center [201, 51] width 258 height 30
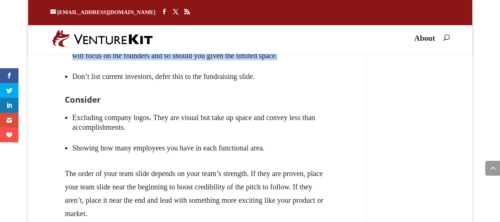
drag, startPoint x: 232, startPoint y: 119, endPoint x: 78, endPoint y: 96, distance: 155.2
click at [78, 66] on li "Don’t list non-founders and advisors unless they are prominent contributors. In…" at bounding box center [201, 51] width 258 height 30
click at [76, 66] on li "Don’t list non-founders and advisors unless they are prominent contributors. In…" at bounding box center [201, 51] width 258 height 30
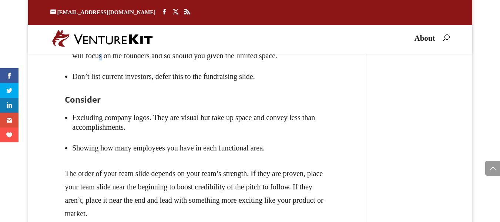
click at [136, 66] on li "Don’t list non-founders and advisors unless they are prominent contributors. In…" at bounding box center [201, 51] width 258 height 30
click at [117, 66] on li "Don’t list non-founders and advisors unless they are prominent contributors. In…" at bounding box center [201, 51] width 258 height 30
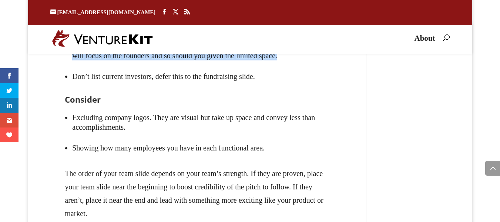
drag, startPoint x: 328, startPoint y: 118, endPoint x: 62, endPoint y: 100, distance: 266.6
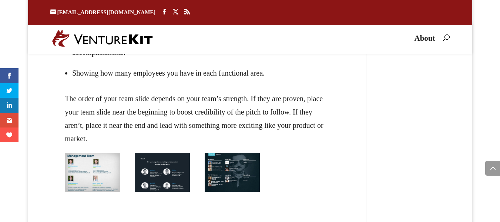
scroll to position [2620, 0]
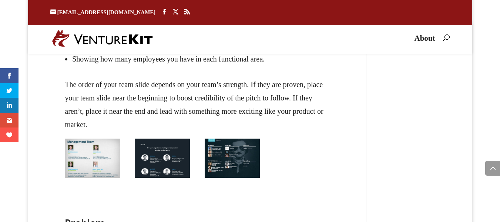
copy li "Don’t list non-founders and advisors unless they are prominent contributors. In…"
drag, startPoint x: 97, startPoint y: 97, endPoint x: 180, endPoint y: 89, distance: 84.0
click at [179, 48] on li "Excluding company logos. They are visual but take up space and convey less than…" at bounding box center [201, 33] width 258 height 30
click at [87, 48] on li "Excluding company logos. They are visual but take up space and convey less than…" at bounding box center [201, 33] width 258 height 30
drag, startPoint x: 70, startPoint y: 97, endPoint x: 300, endPoint y: 103, distance: 229.5
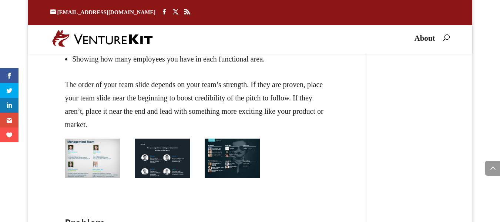
click at [300, 78] on ul "Excluding company logos. They are visual but take up space and convey less than…" at bounding box center [197, 48] width 265 height 60
click at [185, 48] on li "Excluding company logos. They are visual but take up space and convey less than…" at bounding box center [201, 33] width 258 height 30
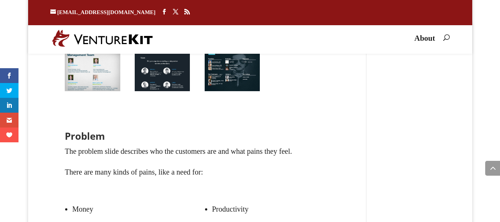
scroll to position [2708, 0]
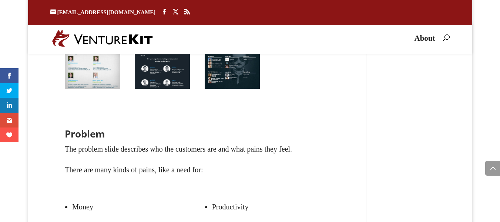
drag, startPoint x: 94, startPoint y: 65, endPoint x: 117, endPoint y: 64, distance: 22.2
click at [117, 42] on p "The order of your team slide depends on your team’s strength. If they are prove…" at bounding box center [197, 15] width 265 height 53
click at [93, 42] on p "The order of your team slide depends on your team’s strength. If they are prove…" at bounding box center [197, 15] width 265 height 53
drag, startPoint x: 212, startPoint y: 64, endPoint x: 246, endPoint y: 60, distance: 33.5
click at [213, 42] on p "The order of your team slide depends on your team’s strength. If they are prove…" at bounding box center [197, 15] width 265 height 53
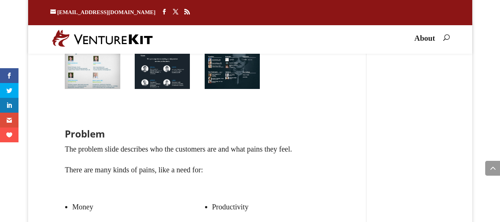
drag, startPoint x: 293, startPoint y: 62, endPoint x: 311, endPoint y: 63, distance: 18.5
click at [311, 42] on p "The order of your team slide depends on your team’s strength. If they are prove…" at bounding box center [197, 15] width 265 height 53
drag, startPoint x: 92, startPoint y: 65, endPoint x: 337, endPoint y: 67, distance: 244.6
click at [143, 42] on p "The order of your team slide depends on your team’s strength. If they are prove…" at bounding box center [197, 15] width 265 height 53
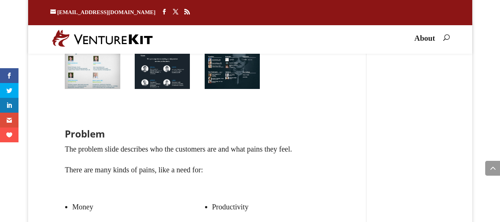
drag, startPoint x: 246, startPoint y: 73, endPoint x: 290, endPoint y: 74, distance: 44.0
click at [293, 42] on p "The order of your team slide depends on your team’s strength. If they are prove…" at bounding box center [197, 15] width 265 height 53
click at [196, 42] on p "The order of your team slide depends on your team’s strength. If they are prove…" at bounding box center [197, 15] width 265 height 53
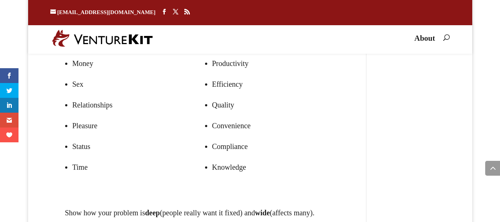
scroll to position [2856, 0]
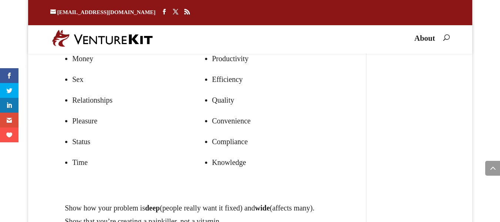
drag, startPoint x: 163, startPoint y: 64, endPoint x: 181, endPoint y: 69, distance: 18.6
click at [325, 15] on p "The problem slide describes who the customers are and what pains they feel." at bounding box center [197, 4] width 265 height 21
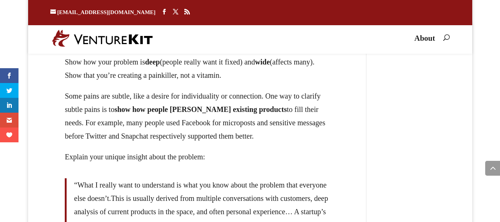
scroll to position [3004, 0]
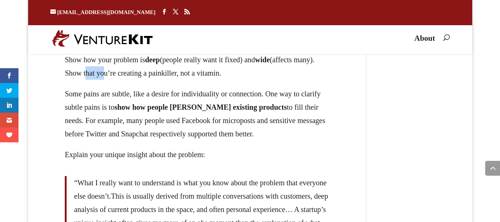
drag, startPoint x: 110, startPoint y: 141, endPoint x: 129, endPoint y: 132, distance: 21.2
click at [129, 87] on p "Show how your problem is deep (people really want it fixed) and wide (affects m…" at bounding box center [197, 70] width 265 height 34
click at [216, 87] on p "Show how your problem is deep (people really want it fixed) and wide (affects m…" at bounding box center [197, 70] width 265 height 34
drag, startPoint x: 184, startPoint y: 138, endPoint x: 207, endPoint y: 136, distance: 23.0
click at [210, 87] on p "Show how your problem is deep (people really want it fixed) and wide (affects m…" at bounding box center [197, 70] width 265 height 34
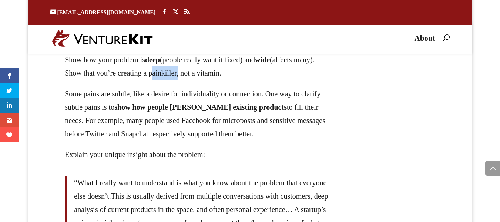
drag, startPoint x: 184, startPoint y: 137, endPoint x: 214, endPoint y: 132, distance: 30.8
click at [214, 87] on p "Show how your problem is deep (people really want it fixed) and wide (affects m…" at bounding box center [197, 70] width 265 height 34
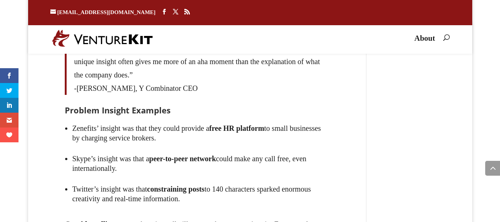
scroll to position [3123, 0]
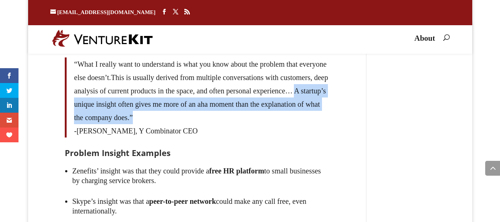
drag, startPoint x: 149, startPoint y: 183, endPoint x: 293, endPoint y: 198, distance: 144.8
click at [295, 124] on p "“What I really want to understand is what you know about the problem that every…" at bounding box center [202, 90] width 256 height 67
copy span "A startup’s unique insight often gives me more of an aha moment than the explan…"
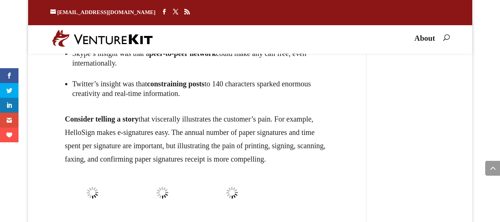
scroll to position [3271, 0]
click at [106, 12] on h3 "Problem Insight Examples" at bounding box center [197, 6] width 265 height 12
drag, startPoint x: 119, startPoint y: 100, endPoint x: 288, endPoint y: 90, distance: 169.3
click at [288, 43] on li "Zenefits’ insight was that they could provide a free HR platform to small busin…" at bounding box center [201, 27] width 258 height 30
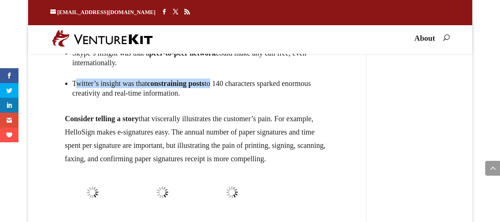
drag, startPoint x: 77, startPoint y: 162, endPoint x: 235, endPoint y: 152, distance: 157.9
click at [235, 103] on li "Twitter’s insight was that constraining posts to 140 characters sparked enormou…" at bounding box center [201, 88] width 258 height 30
drag, startPoint x: 166, startPoint y: 162, endPoint x: 173, endPoint y: 164, distance: 7.4
click at [165, 87] on strong "constraining posts" at bounding box center [175, 83] width 57 height 8
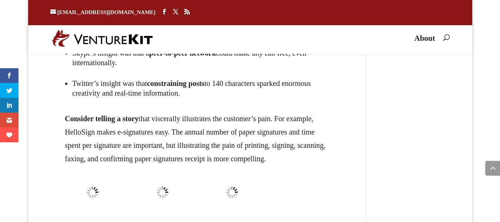
click at [240, 103] on li "Twitter’s insight was that constraining posts to 140 characters sparked enormou…" at bounding box center [201, 88] width 258 height 30
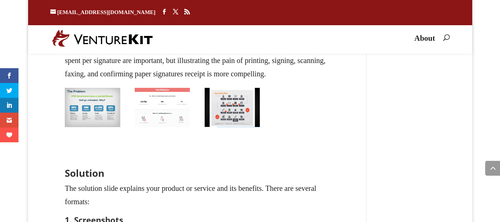
scroll to position [3360, 0]
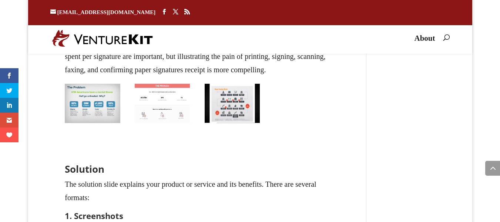
drag, startPoint x: 182, startPoint y: 114, endPoint x: 306, endPoint y: 114, distance: 123.2
click at [306, 76] on p "Consider telling a story that viscerally illustrates the customer’s pain. For e…" at bounding box center [197, 49] width 265 height 53
click at [302, 76] on p "Consider telling a story that viscerally illustrates the customer’s pain. For e…" at bounding box center [197, 49] width 265 height 53
drag, startPoint x: 130, startPoint y: 125, endPoint x: 266, endPoint y: 125, distance: 136.2
click at [266, 76] on p "Consider telling a story that viscerally illustrates the customer’s pain. For e…" at bounding box center [197, 49] width 265 height 53
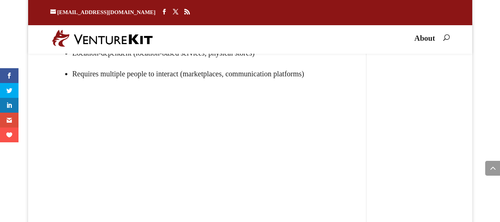
scroll to position [3715, 0]
drag, startPoint x: 76, startPoint y: 72, endPoint x: 175, endPoint y: 73, distance: 99.2
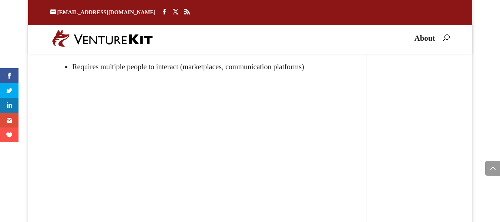
copy h3 "A Demo Video"
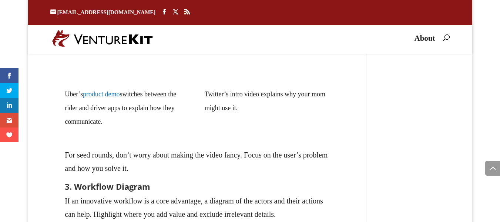
scroll to position [4233, 0]
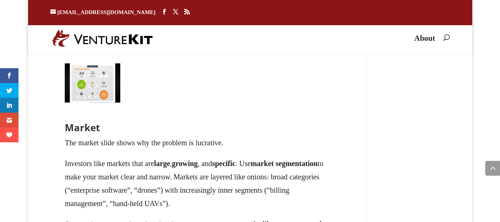
drag, startPoint x: 101, startPoint y: 101, endPoint x: 313, endPoint y: 125, distance: 213.6
click at [87, 36] on p "If an innovative workflow is a core advantage, a diagram of the actors and thei…" at bounding box center [197, 22] width 265 height 27
drag, startPoint x: 146, startPoint y: 117, endPoint x: 352, endPoint y: 123, distance: 206.2
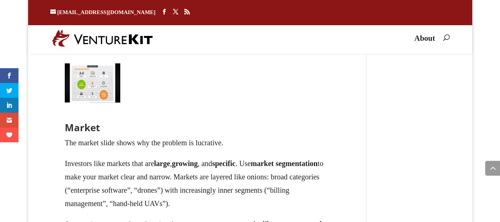
click at [105, 36] on p "If an innovative workflow is a core advantage, a diagram of the actors and thei…" at bounding box center [197, 22] width 265 height 27
click at [76, 36] on p "If an innovative workflow is a core advantage, a diagram of the actors and thei…" at bounding box center [197, 22] width 265 height 27
drag, startPoint x: 60, startPoint y: 115, endPoint x: 336, endPoint y: 117, distance: 276.0
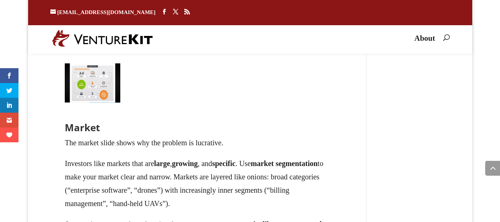
click at [76, 36] on p "If an innovative workflow is a core advantage, a diagram of the actors and thei…" at bounding box center [197, 22] width 265 height 27
drag, startPoint x: 139, startPoint y: 118, endPoint x: 229, endPoint y: 117, distance: 89.5
click at [229, 36] on p "If an innovative workflow is a core advantage, a diagram of the actors and thei…" at bounding box center [197, 22] width 265 height 27
click at [202, 36] on p "If an innovative workflow is a core advantage, a diagram of the actors and thei…" at bounding box center [197, 22] width 265 height 27
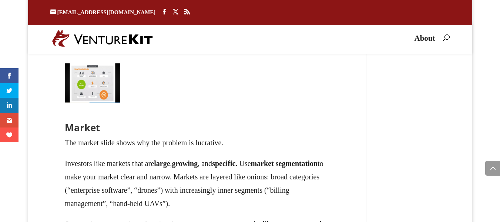
click at [159, 36] on p "If an innovative workflow is a core advantage, a diagram of the actors and thei…" at bounding box center [197, 22] width 265 height 27
drag, startPoint x: 370, startPoint y: 110, endPoint x: 377, endPoint y: 108, distance: 7.4
drag, startPoint x: 232, startPoint y: 112, endPoint x: 291, endPoint y: 122, distance: 59.2
click at [307, 36] on p "If an innovative workflow is a core advantage, a diagram of the actors and thei…" at bounding box center [197, 22] width 265 height 27
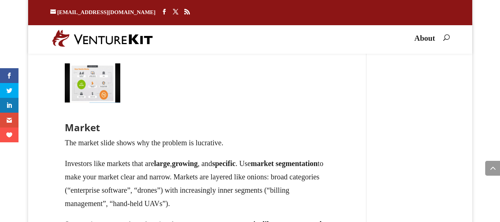
drag, startPoint x: 64, startPoint y: 117, endPoint x: 70, endPoint y: 132, distance: 15.9
drag, startPoint x: 171, startPoint y: 136, endPoint x: 355, endPoint y: 134, distance: 183.5
drag, startPoint x: 199, startPoint y: 139, endPoint x: 191, endPoint y: 139, distance: 8.9
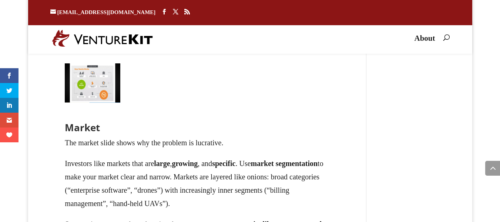
click at [201, 102] on div "For seed rounds, don’t worry about making the video fancy. Focus on the user’s …" at bounding box center [197, 32] width 265 height 139
drag, startPoint x: 164, startPoint y: 130, endPoint x: 308, endPoint y: 134, distance: 143.6
click at [308, 36] on p "If an innovative workflow is a core advantage, a diagram of the actors and thei…" at bounding box center [197, 22] width 265 height 27
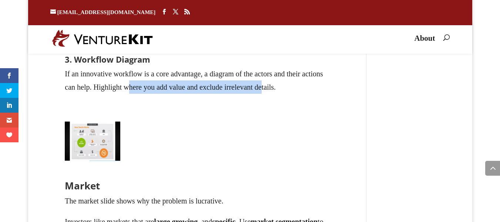
scroll to position [4173, 0]
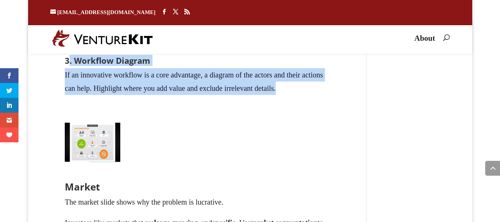
drag, startPoint x: 69, startPoint y: 163, endPoint x: 343, endPoint y: 189, distance: 275.0
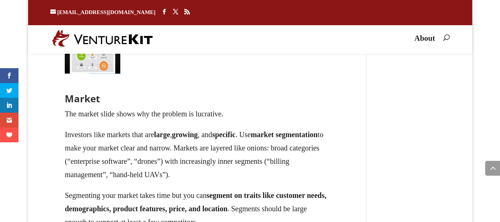
scroll to position [4262, 0]
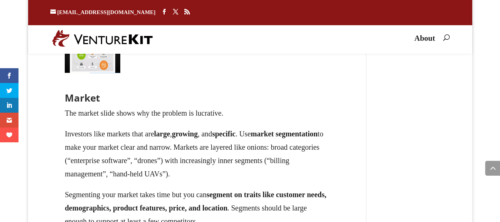
copy div ". Workflow Diagram If an innovative workflow is a core advantage, a diagram of …"
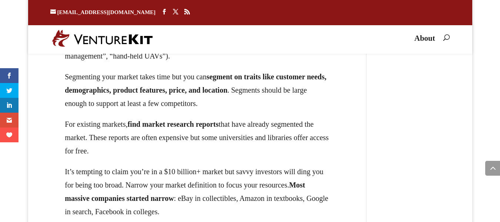
scroll to position [4381, 0]
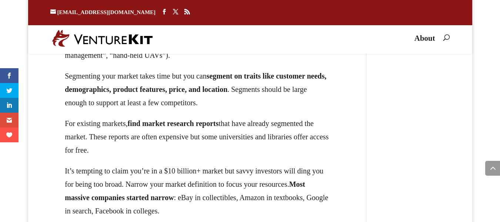
drag, startPoint x: 233, startPoint y: 117, endPoint x: 95, endPoint y: 108, distance: 138.6
click at [120, 69] on p "Investors like markets that are large , growing , and specific . Use market seg…" at bounding box center [197, 39] width 265 height 61
drag, startPoint x: 61, startPoint y: 117, endPoint x: 273, endPoint y: 119, distance: 212.0
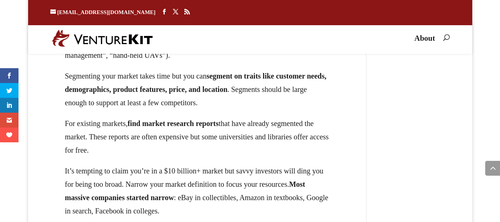
copy p "Investors like markets that are large , growing , and specific ."
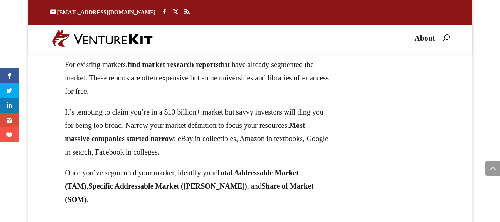
scroll to position [4440, 0]
drag, startPoint x: 147, startPoint y: 73, endPoint x: 118, endPoint y: 80, distance: 29.8
drag, startPoint x: 73, startPoint y: 88, endPoint x: 226, endPoint y: 85, distance: 153.2
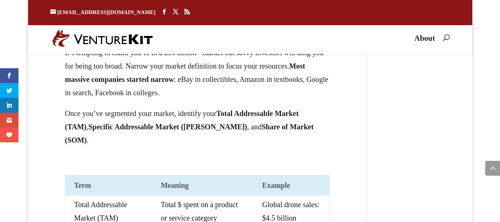
scroll to position [4499, 0]
drag, startPoint x: 96, startPoint y: 103, endPoint x: 292, endPoint y: 139, distance: 199.1
click at [308, 46] on p "For existing markets, find market research reports that have already segmented …" at bounding box center [197, 21] width 265 height 47
click at [201, 46] on p "For existing markets, find market research reports that have already segmented …" at bounding box center [197, 21] width 265 height 47
click at [255, 46] on p "For existing markets, find market research reports that have already segmented …" at bounding box center [197, 21] width 265 height 47
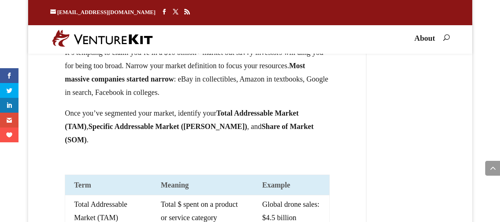
click at [233, 46] on p "For existing markets, find market research reports that have already segmented …" at bounding box center [197, 21] width 265 height 47
drag, startPoint x: 182, startPoint y: 134, endPoint x: 54, endPoint y: 111, distance: 130.1
click at [76, 46] on p "For existing markets, find market research reports that have already segmented …" at bounding box center [197, 21] width 265 height 47
drag, startPoint x: 293, startPoint y: 80, endPoint x: 297, endPoint y: 104, distance: 24.4
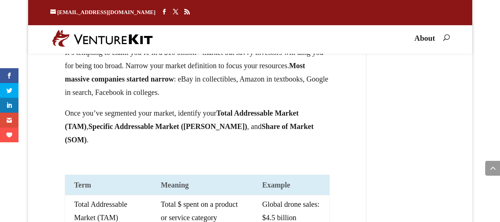
drag, startPoint x: 188, startPoint y: 163, endPoint x: 215, endPoint y: 151, distance: 29.1
click at [215, 106] on p "It’s tempting to claim you’re in a $10 billion+ market but savvy investors will…" at bounding box center [197, 76] width 265 height 61
drag, startPoint x: 148, startPoint y: 159, endPoint x: 140, endPoint y: 169, distance: 13.2
click at [148, 106] on p "It’s tempting to claim you’re in a $10 billion+ market but savvy investors will…" at bounding box center [197, 76] width 265 height 61
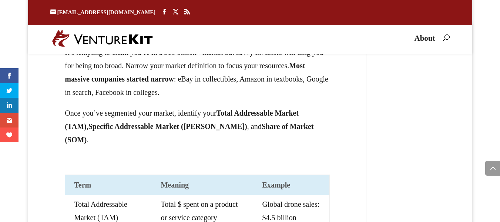
click at [125, 83] on strong "Most massive companies started narrow" at bounding box center [185, 71] width 240 height 21
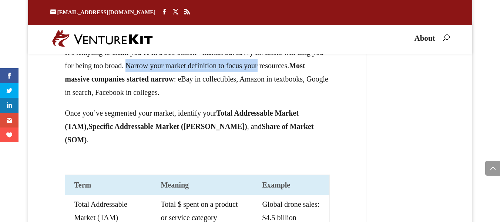
drag, startPoint x: 162, startPoint y: 167, endPoint x: 330, endPoint y: 166, distance: 167.6
click at [293, 106] on p "It’s tempting to claim you’re in a $10 billion+ market but savvy investors will…" at bounding box center [197, 76] width 265 height 61
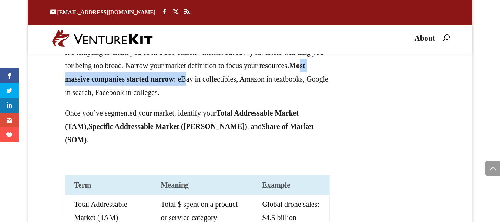
drag, startPoint x: 112, startPoint y: 182, endPoint x: 199, endPoint y: 184, distance: 87.0
click at [254, 106] on p "It’s tempting to claim you’re in a $10 billion+ market but savvy investors will…" at bounding box center [197, 76] width 265 height 61
click at [162, 83] on strong "Most massive companies started narrow" at bounding box center [185, 71] width 240 height 21
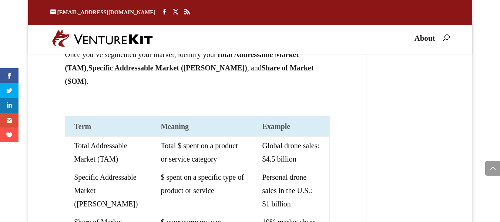
scroll to position [4558, 0]
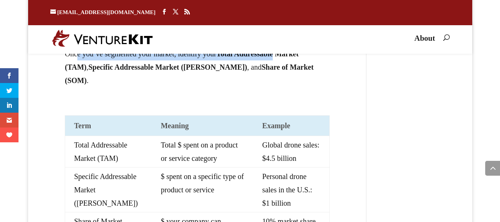
drag, startPoint x: 87, startPoint y: 156, endPoint x: 306, endPoint y: 153, distance: 218.7
click at [306, 94] on p "Once you’ve segmented your market, identify your Total Addressable Market (TAM)…" at bounding box center [197, 70] width 265 height 47
click at [295, 71] on strong "Total Addressable Market (TAM)" at bounding box center [182, 60] width 234 height 21
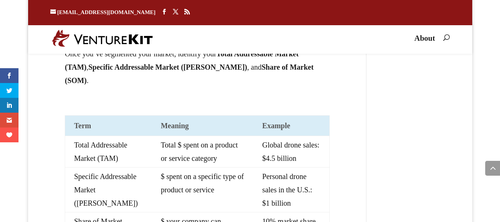
click at [310, 94] on p "Once you’ve segmented your market, identify your Total Addressable Market (TAM)…" at bounding box center [197, 70] width 265 height 47
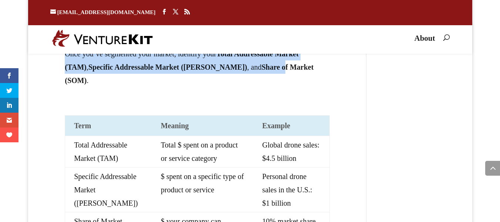
drag, startPoint x: 223, startPoint y: 144, endPoint x: 279, endPoint y: 171, distance: 62.1
click at [283, 169] on div "Market The market slide shows why the problem is lucrative. Investors like mark…" at bounding box center [197, 217] width 294 height 860
click at [178, 71] on strong "Specific Addressable Market ([PERSON_NAME])" at bounding box center [167, 67] width 159 height 8
click at [80, 71] on strong "Total Addressable Market (TAM)" at bounding box center [182, 60] width 234 height 21
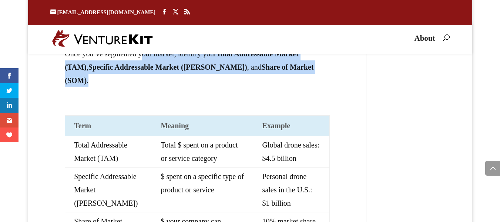
drag, startPoint x: 150, startPoint y: 150, endPoint x: 258, endPoint y: 176, distance: 111.2
click at [258, 94] on p "Once you’ve segmented your market, identify your Total Addressable Market (TAM)…" at bounding box center [197, 70] width 265 height 47
click at [156, 94] on p "Once you’ve segmented your market, identify your Total Addressable Market (TAM)…" at bounding box center [197, 70] width 265 height 47
drag, startPoint x: 274, startPoint y: 169, endPoint x: 249, endPoint y: 176, distance: 26.5
click at [252, 94] on p "Once you’ve segmented your market, identify your Total Addressable Market (TAM)…" at bounding box center [197, 70] width 265 height 47
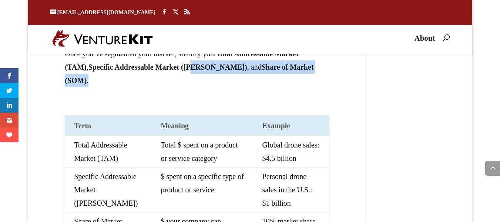
click at [248, 94] on p "Once you’ve segmented your market, identify your Total Addressable Market (TAM)…" at bounding box center [197, 70] width 265 height 47
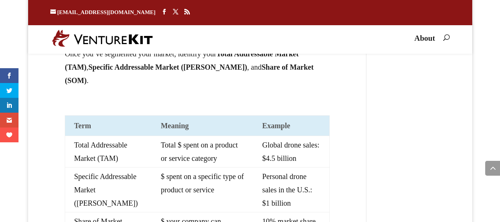
click at [173, 71] on strong "Specific Addressable Market ([PERSON_NAME])" at bounding box center [167, 67] width 159 height 8
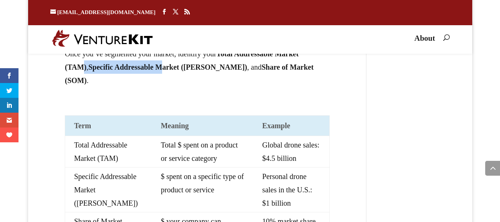
drag, startPoint x: 116, startPoint y: 166, endPoint x: 181, endPoint y: 165, distance: 64.7
click at [196, 94] on p "Once you’ve segmented your market, identify your Total Addressable Market (TAM)…" at bounding box center [197, 70] width 265 height 47
click at [126, 71] on strong "Specific Addressable Market ([PERSON_NAME])" at bounding box center [167, 67] width 159 height 8
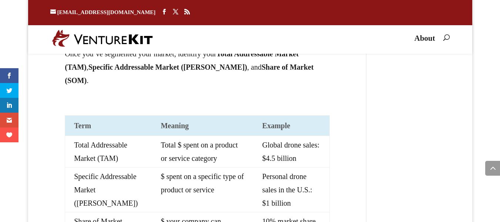
click at [102, 71] on strong "Total Addressable Market (TAM)" at bounding box center [182, 60] width 234 height 21
drag, startPoint x: 123, startPoint y: 169, endPoint x: 165, endPoint y: 166, distance: 42.7
click at [124, 71] on strong "Specific Addressable Market ([PERSON_NAME])" at bounding box center [167, 67] width 159 height 8
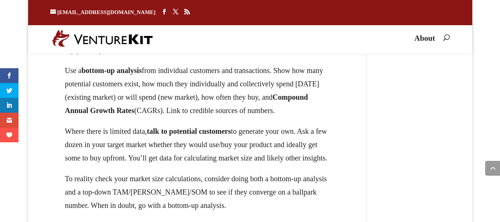
scroll to position [4854, 0]
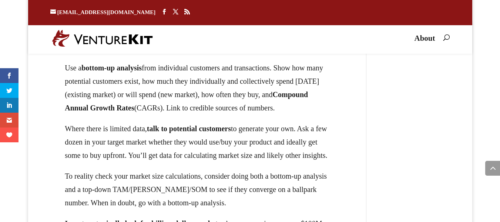
drag, startPoint x: 132, startPoint y: 118, endPoint x: 286, endPoint y: 123, distance: 154.0
drag, startPoint x: 139, startPoint y: 161, endPoint x: 275, endPoint y: 148, distance: 136.4
click at [245, 61] on p "But don’t use a top-down analysis where you cite a big TAM from a Gartner repor…" at bounding box center [197, 44] width 265 height 34
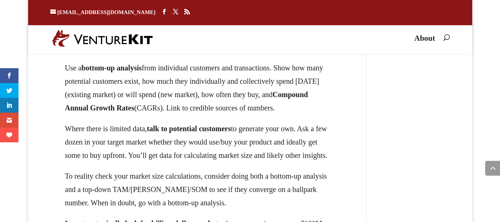
drag, startPoint x: 175, startPoint y: 156, endPoint x: 306, endPoint y: 161, distance: 130.7
click at [306, 61] on p "But don’t use a top-down analysis where you cite a big TAM from a Gartner repor…" at bounding box center [197, 44] width 265 height 34
click at [96, 61] on p "But don’t use a top-down analysis where you cite a big TAM from a Gartner repor…" at bounding box center [197, 44] width 265 height 34
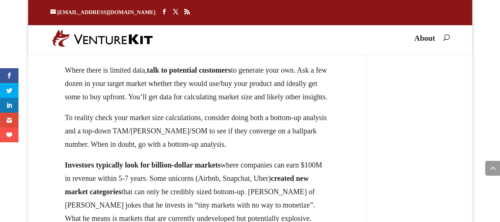
scroll to position [4913, 0]
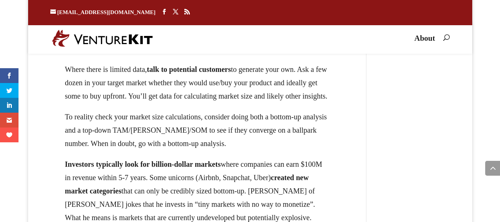
drag, startPoint x: 192, startPoint y: 134, endPoint x: 261, endPoint y: 135, distance: 69.6
click at [261, 63] on p "Use a bottom-up analysis from individual customers and transactions. Show how m…" at bounding box center [197, 32] width 265 height 61
click at [87, 13] on strong "bottom-up analysis" at bounding box center [111, 8] width 60 height 8
click at [211, 63] on p "Use a bottom-up analysis from individual customers and transactions. Show how m…" at bounding box center [197, 32] width 265 height 61
drag, startPoint x: 69, startPoint y: 152, endPoint x: 74, endPoint y: 152, distance: 5.2
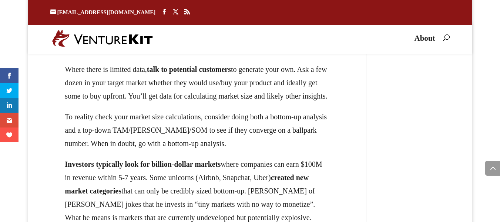
click at [70, 63] on p "Use a bottom-up analysis from individual customers and transactions. Show how m…" at bounding box center [197, 32] width 265 height 61
click at [226, 63] on p "Use a bottom-up analysis from individual customers and transactions. Show how m…" at bounding box center [197, 32] width 265 height 61
drag, startPoint x: 57, startPoint y: 137, endPoint x: 97, endPoint y: 128, distance: 41.3
drag, startPoint x: 58, startPoint y: 101, endPoint x: 153, endPoint y: 119, distance: 96.3
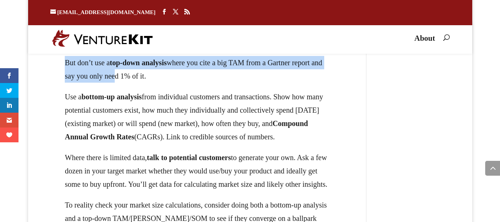
scroll to position [4825, 0]
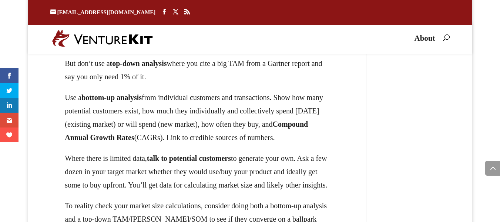
drag, startPoint x: 69, startPoint y: 142, endPoint x: 322, endPoint y: 155, distance: 253.0
click at [322, 57] on p "SOM is hardest to calculate because it’s difficult to know what percent of the …" at bounding box center [197, 26] width 265 height 61
click at [179, 57] on p "SOM is hardest to calculate because it’s difficult to know what percent of the …" at bounding box center [197, 26] width 265 height 61
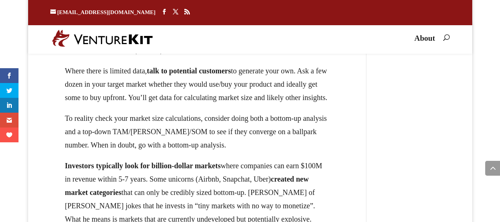
scroll to position [4913, 0]
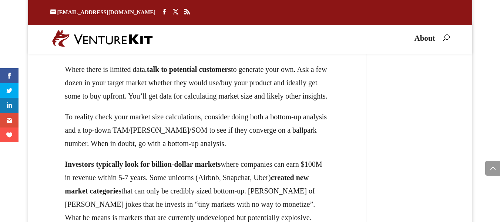
drag, startPoint x: 90, startPoint y: 95, endPoint x: 175, endPoint y: 119, distance: 89.0
drag, startPoint x: 108, startPoint y: 105, endPoint x: 246, endPoint y: 135, distance: 141.5
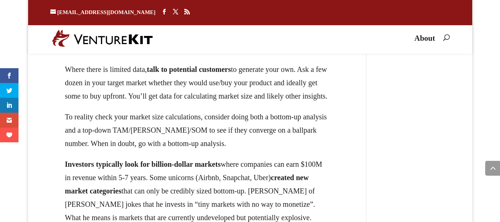
drag, startPoint x: 58, startPoint y: 102, endPoint x: 222, endPoint y: 187, distance: 184.7
copy div "But don’t use a top-down analysis where you cite a big TAM from a Gartner repor…"
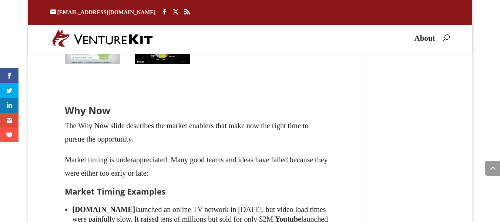
scroll to position [5121, 0]
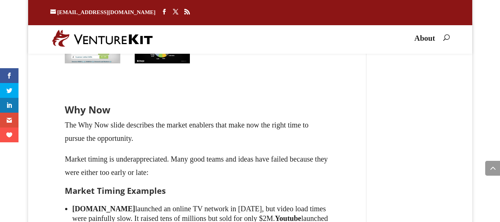
drag, startPoint x: 146, startPoint y: 108, endPoint x: 220, endPoint y: 120, distance: 74.6
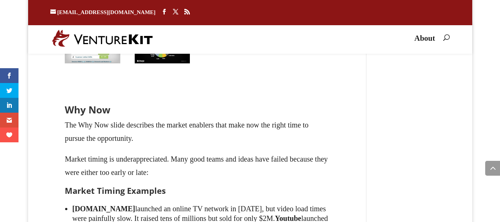
drag, startPoint x: 232, startPoint y: 164, endPoint x: 216, endPoint y: 166, distance: 16.4
drag, startPoint x: 186, startPoint y: 166, endPoint x: 220, endPoint y: 175, distance: 34.9
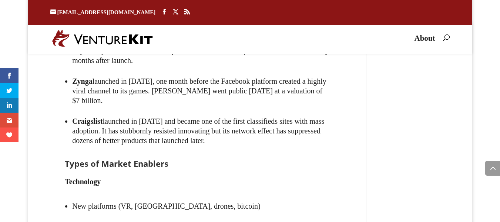
scroll to position [5298, 0]
drag, startPoint x: 159, startPoint y: 121, endPoint x: 231, endPoint y: 126, distance: 72.3
drag, startPoint x: 199, startPoint y: 148, endPoint x: 205, endPoint y: 148, distance: 6.7
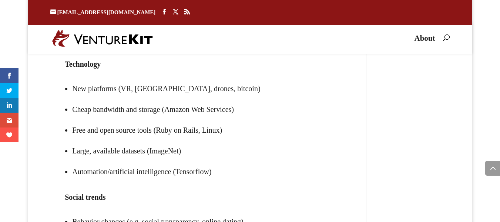
scroll to position [5417, 0]
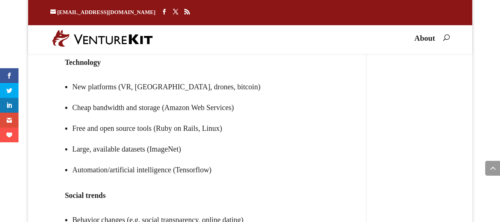
drag, startPoint x: 211, startPoint y: 80, endPoint x: 333, endPoint y: 90, distance: 122.4
click at [333, 90] on div "Why Now The Why Now slide describes the market enablers that make now the right…" at bounding box center [197, 154] width 294 height 730
click at [332, 89] on div "Why Now The Why Now slide describes the market enablers that make now the right…" at bounding box center [197, 154] width 294 height 730
drag, startPoint x: 303, startPoint y: 89, endPoint x: 122, endPoint y: 85, distance: 180.2
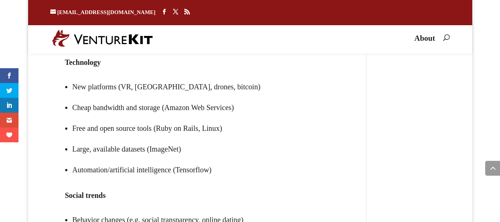
drag, startPoint x: 107, startPoint y: 98, endPoint x: 300, endPoint y: 101, distance: 193.2
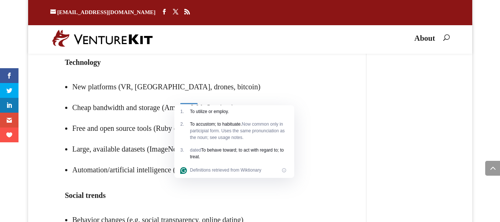
click at [186, 108] on div "1 ." at bounding box center [185, 111] width 10 height 7
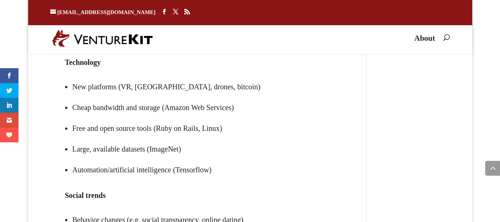
drag, startPoint x: 100, startPoint y: 127, endPoint x: 316, endPoint y: 120, distance: 216.2
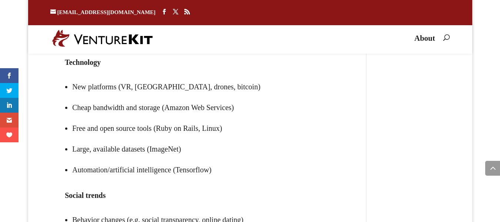
drag, startPoint x: 75, startPoint y: 136, endPoint x: 250, endPoint y: 146, distance: 174.6
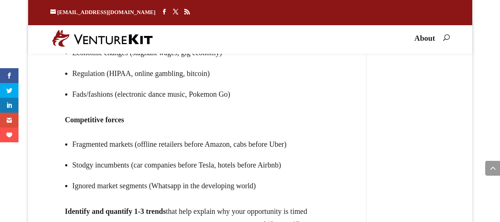
scroll to position [5624, 0]
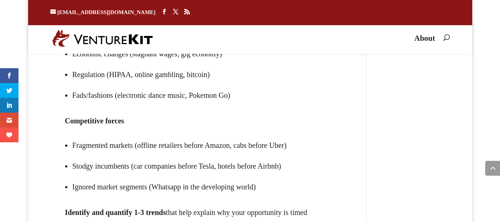
drag, startPoint x: 87, startPoint y: 88, endPoint x: 249, endPoint y: 91, distance: 162.1
drag, startPoint x: 70, startPoint y: 107, endPoint x: 211, endPoint y: 113, distance: 141.5
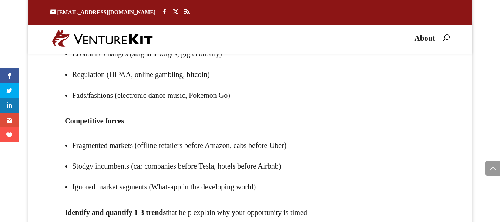
drag, startPoint x: 75, startPoint y: 109, endPoint x: 202, endPoint y: 113, distance: 127.3
drag, startPoint x: 143, startPoint y: 134, endPoint x: 177, endPoint y: 134, distance: 33.7
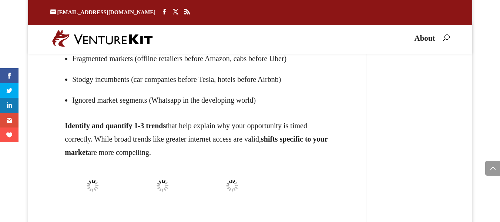
scroll to position [5713, 0]
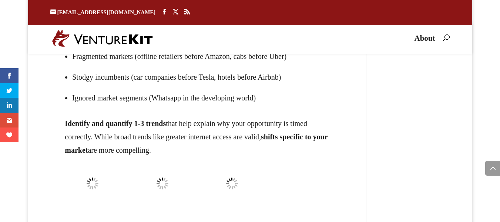
drag, startPoint x: 73, startPoint y: 91, endPoint x: 250, endPoint y: 91, distance: 177.2
drag, startPoint x: 64, startPoint y: 91, endPoint x: 256, endPoint y: 98, distance: 192.9
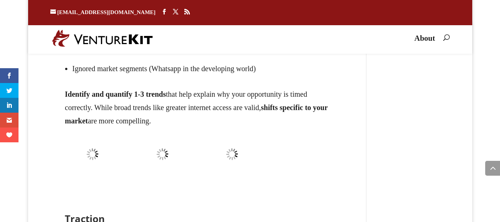
scroll to position [5742, 0]
drag, startPoint x: 63, startPoint y: 129, endPoint x: 247, endPoint y: 105, distance: 185.0
drag, startPoint x: 84, startPoint y: 121, endPoint x: 177, endPoint y: 121, distance: 93.6
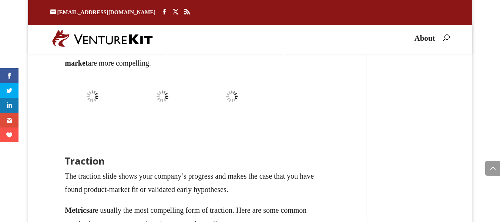
scroll to position [5801, 0]
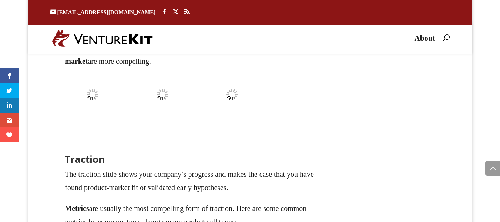
drag, startPoint x: 85, startPoint y: 101, endPoint x: 59, endPoint y: 119, distance: 31.4
drag, startPoint x: 56, startPoint y: 118, endPoint x: 149, endPoint y: 117, distance: 93.2
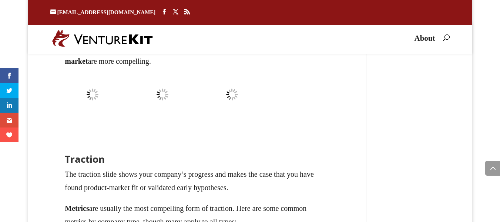
drag, startPoint x: 56, startPoint y: 110, endPoint x: 204, endPoint y: 109, distance: 148.4
drag, startPoint x: 124, startPoint y: 131, endPoint x: 316, endPoint y: 129, distance: 192.4
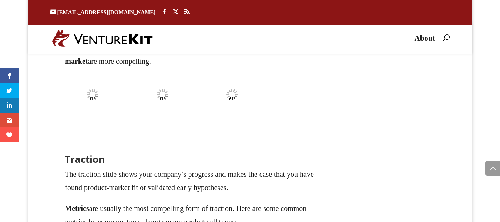
drag, startPoint x: 147, startPoint y: 138, endPoint x: 307, endPoint y: 142, distance: 160.6
drag, startPoint x: 94, startPoint y: 155, endPoint x: 327, endPoint y: 149, distance: 233.5
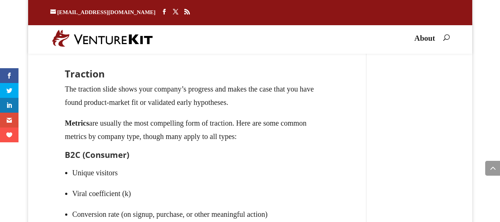
scroll to position [5890, 0]
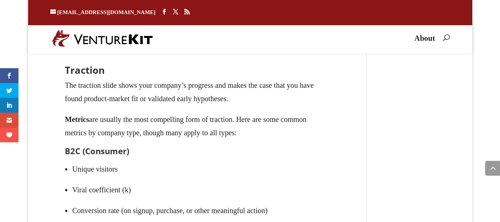
drag, startPoint x: 92, startPoint y: 85, endPoint x: 312, endPoint y: 88, distance: 220.2
drag, startPoint x: 63, startPoint y: 87, endPoint x: 312, endPoint y: 93, distance: 249.4
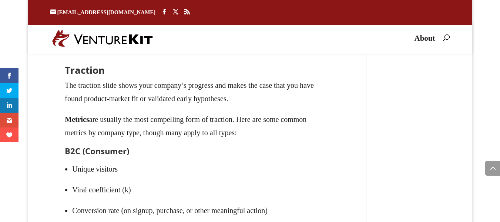
drag, startPoint x: 168, startPoint y: 113, endPoint x: 364, endPoint y: 116, distance: 196.5
drag, startPoint x: 60, startPoint y: 113, endPoint x: 237, endPoint y: 138, distance: 178.7
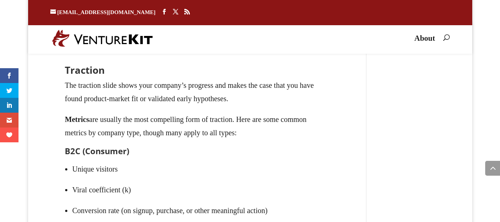
copy p "Identify and quantify 1-3 trends that help explain why your opportunity is time…"
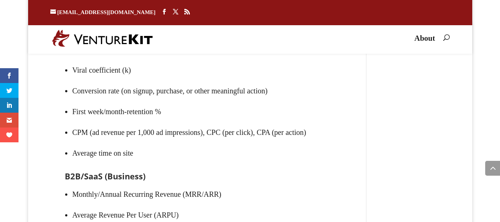
scroll to position [6009, 0]
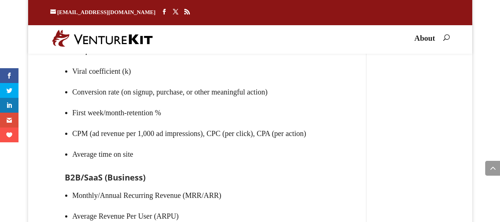
drag, startPoint x: 78, startPoint y: 137, endPoint x: 95, endPoint y: 142, distance: 18.0
drag, startPoint x: 61, startPoint y: 135, endPoint x: 317, endPoint y: 138, distance: 256.8
